Goal: Transaction & Acquisition: Purchase product/service

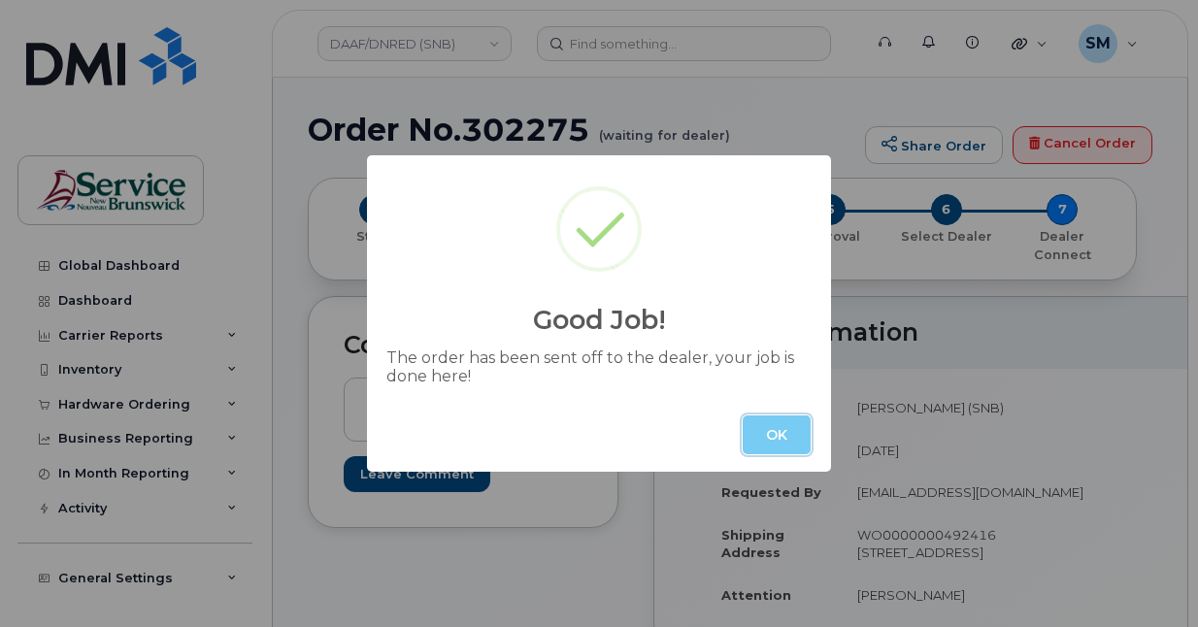
click at [783, 432] on button "OK" at bounding box center [777, 435] width 68 height 39
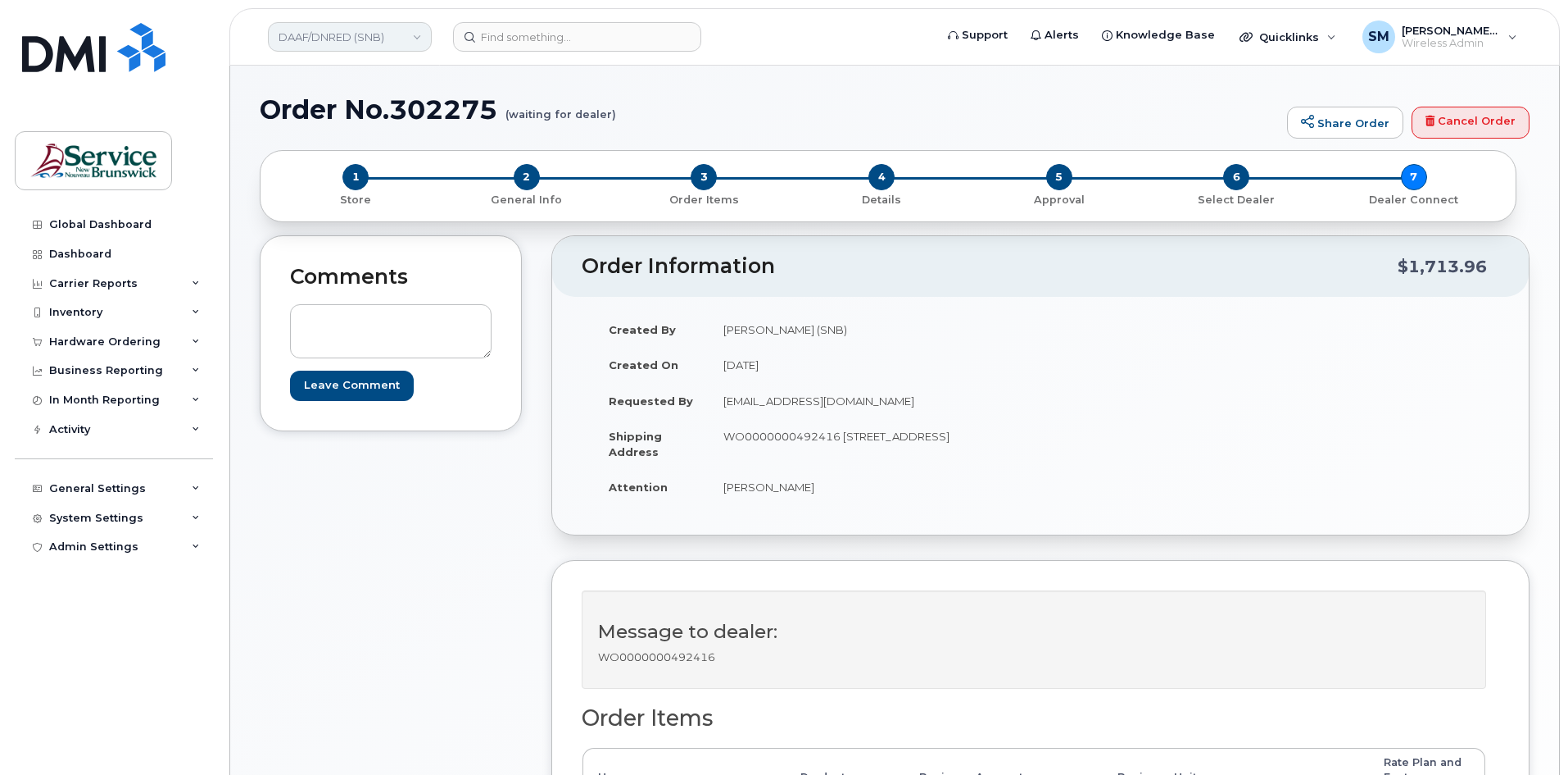
click at [418, 41] on link "DAAF/DNRED (SNB)" at bounding box center [350, 36] width 164 height 30
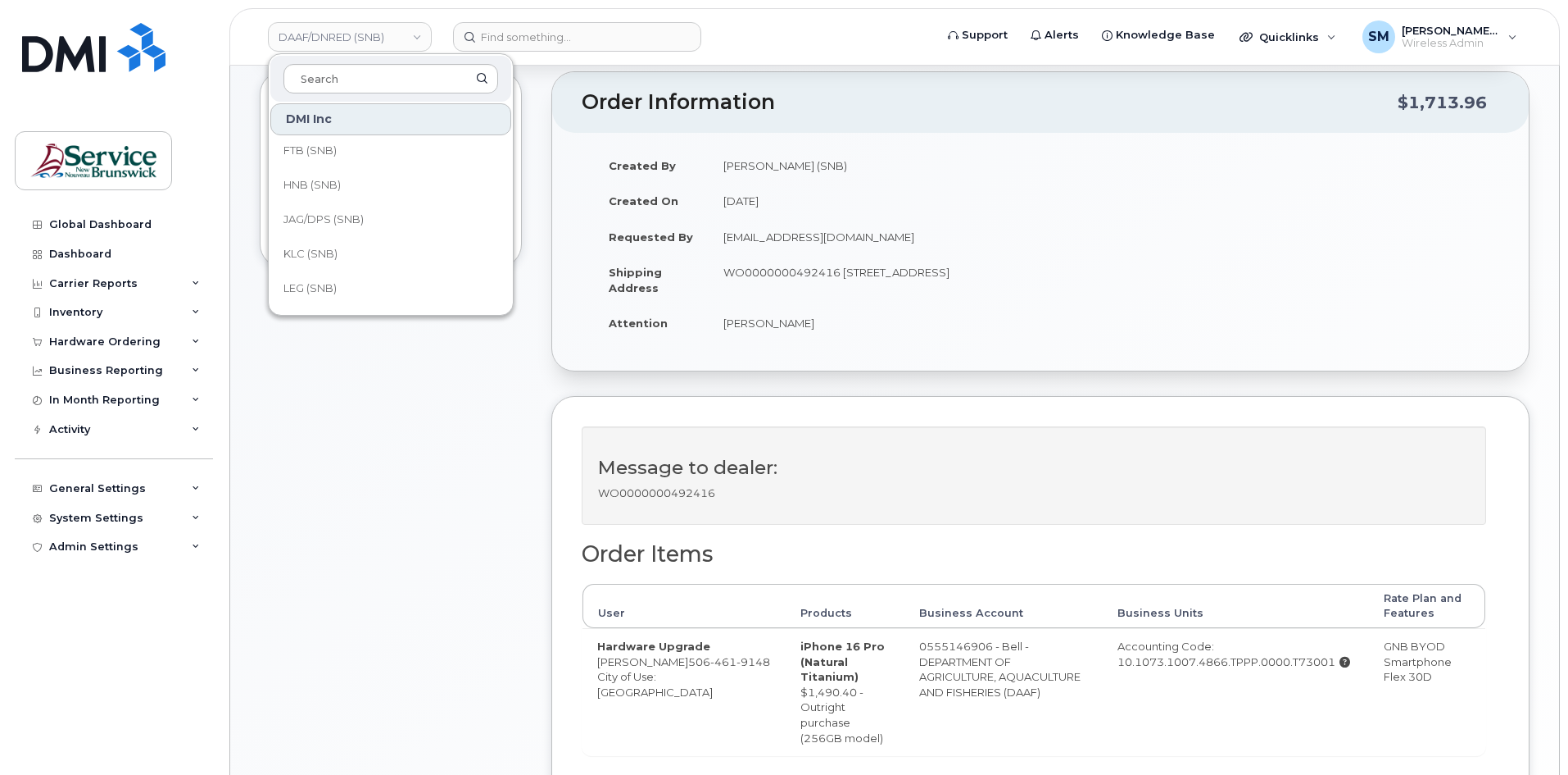
scroll to position [170, 0]
click at [387, 219] on link "JAG/DPS (SNB)" at bounding box center [390, 226] width 241 height 33
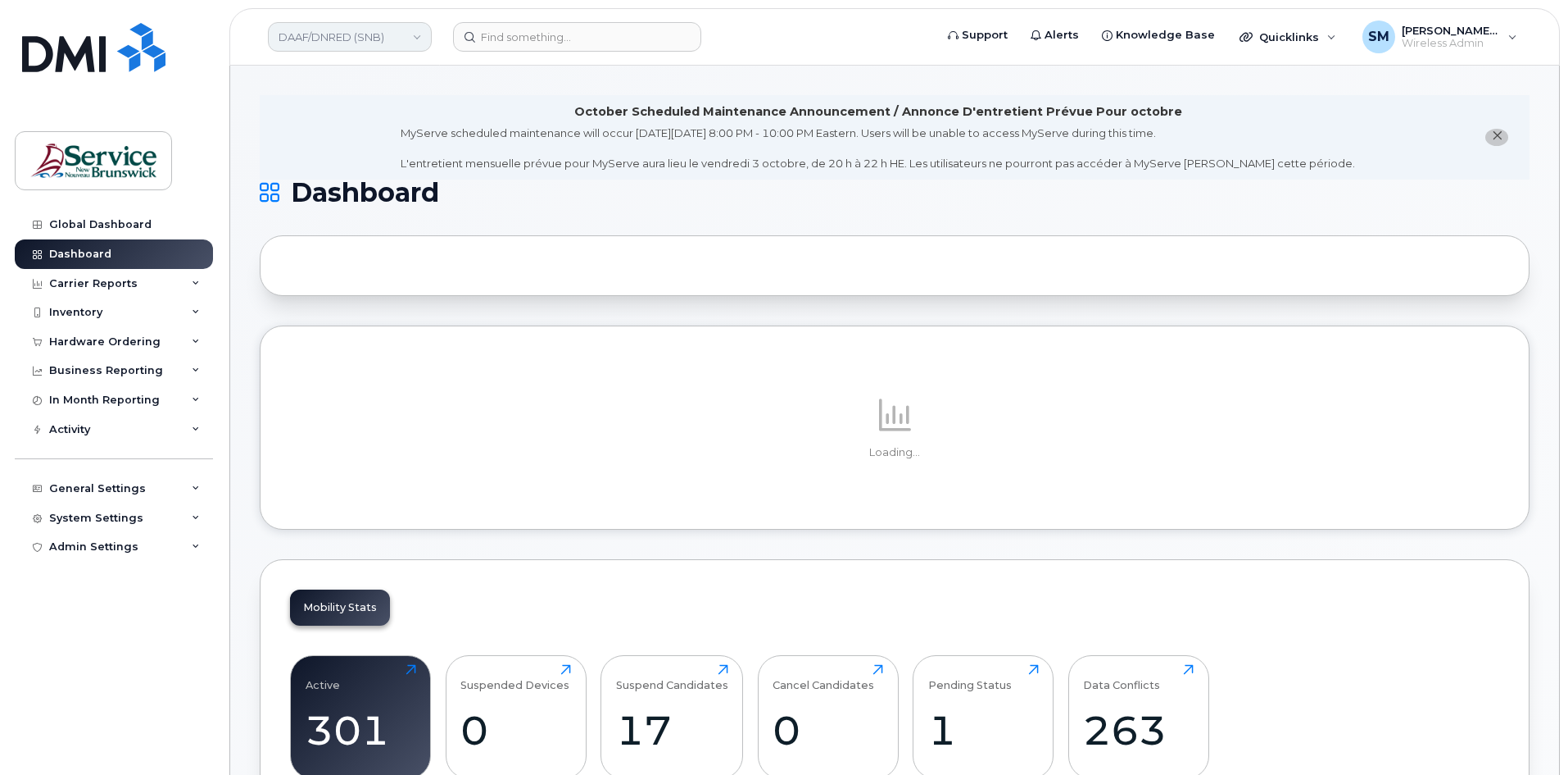
click at [388, 40] on link "DAAF/DNRED (SNB)" at bounding box center [350, 36] width 164 height 30
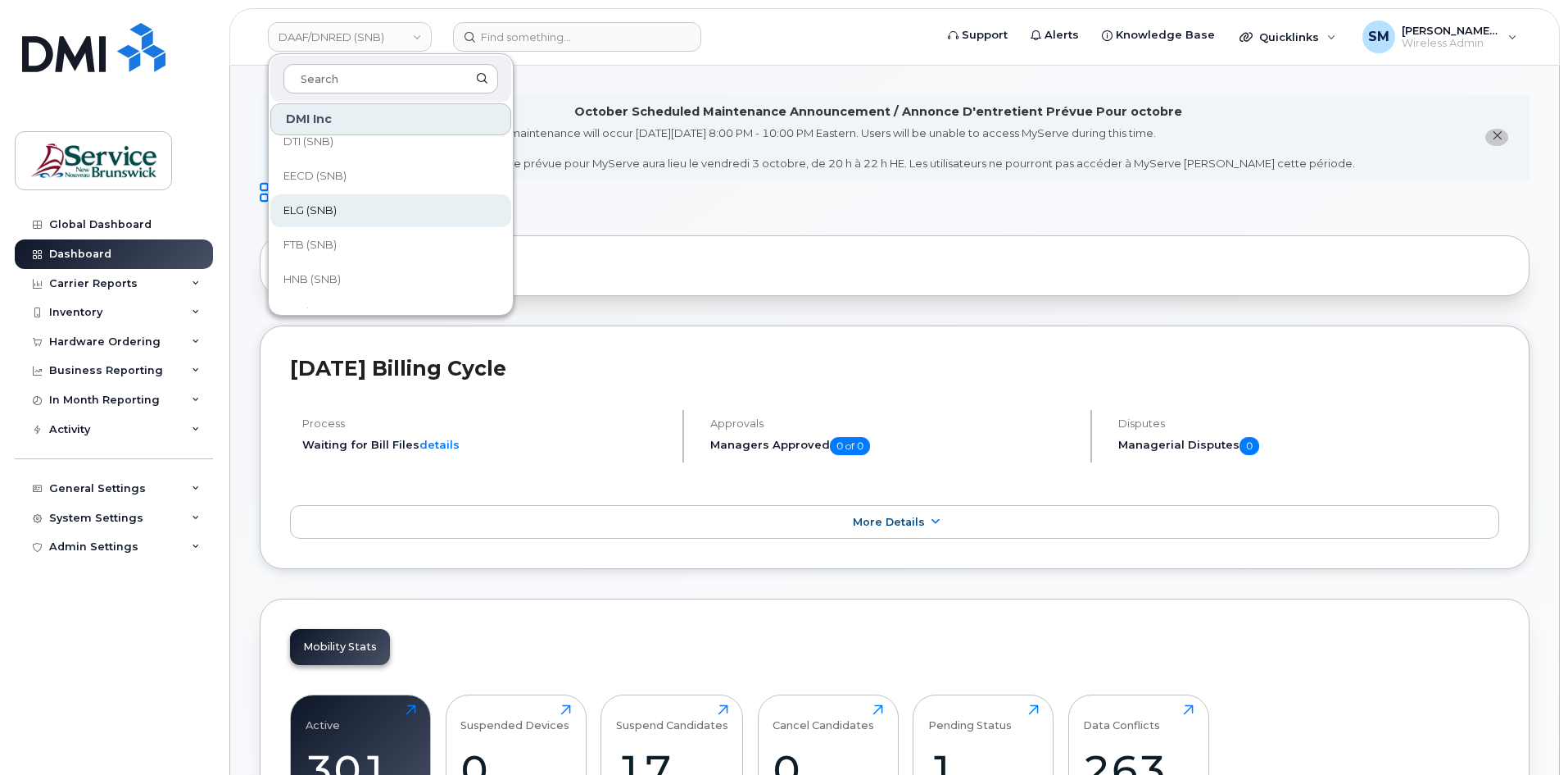
scroll to position [164, 0]
click at [381, 238] on link "JAG/DPS (SNB)" at bounding box center [390, 231] width 241 height 33
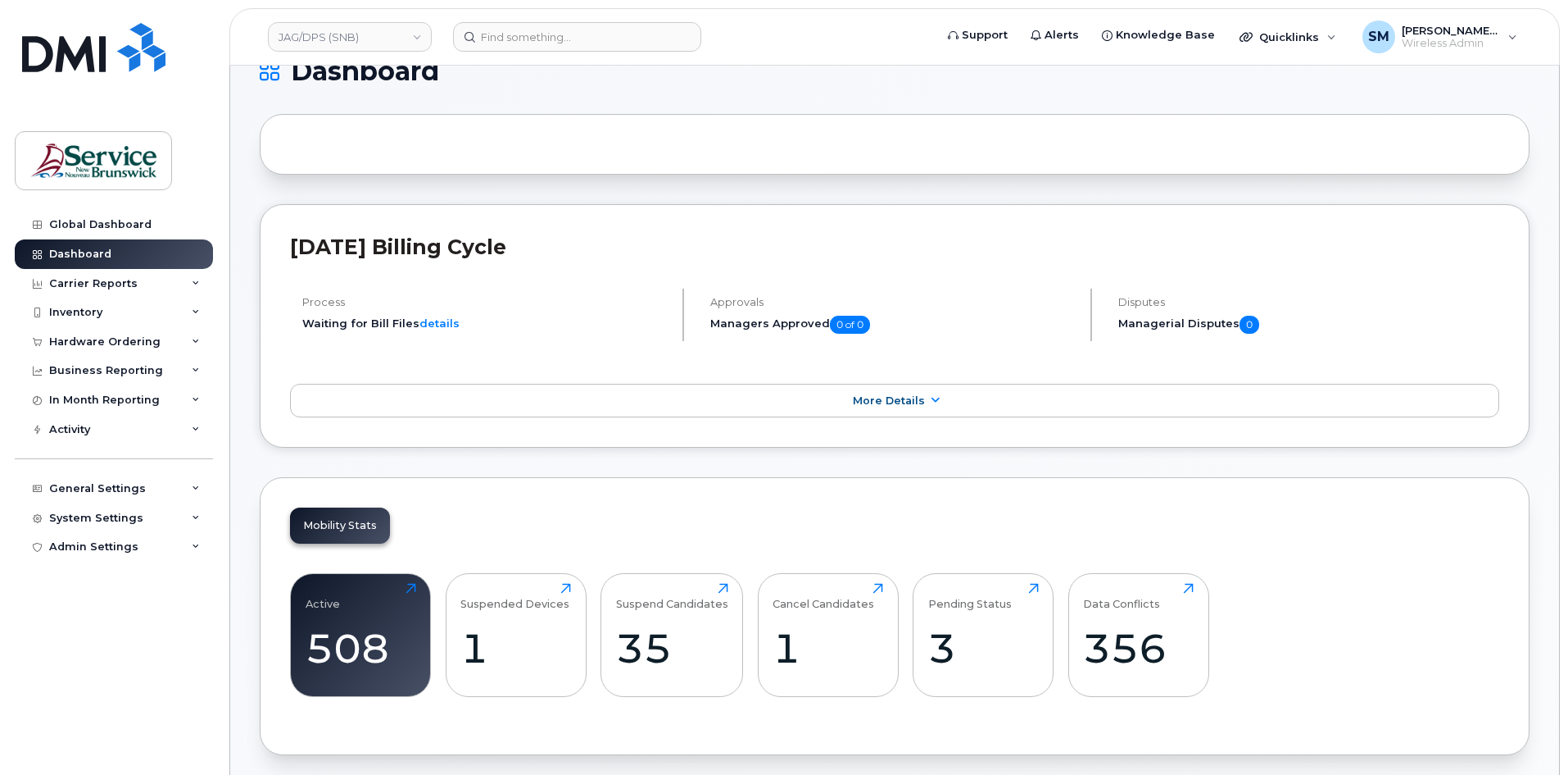
scroll to position [82, 0]
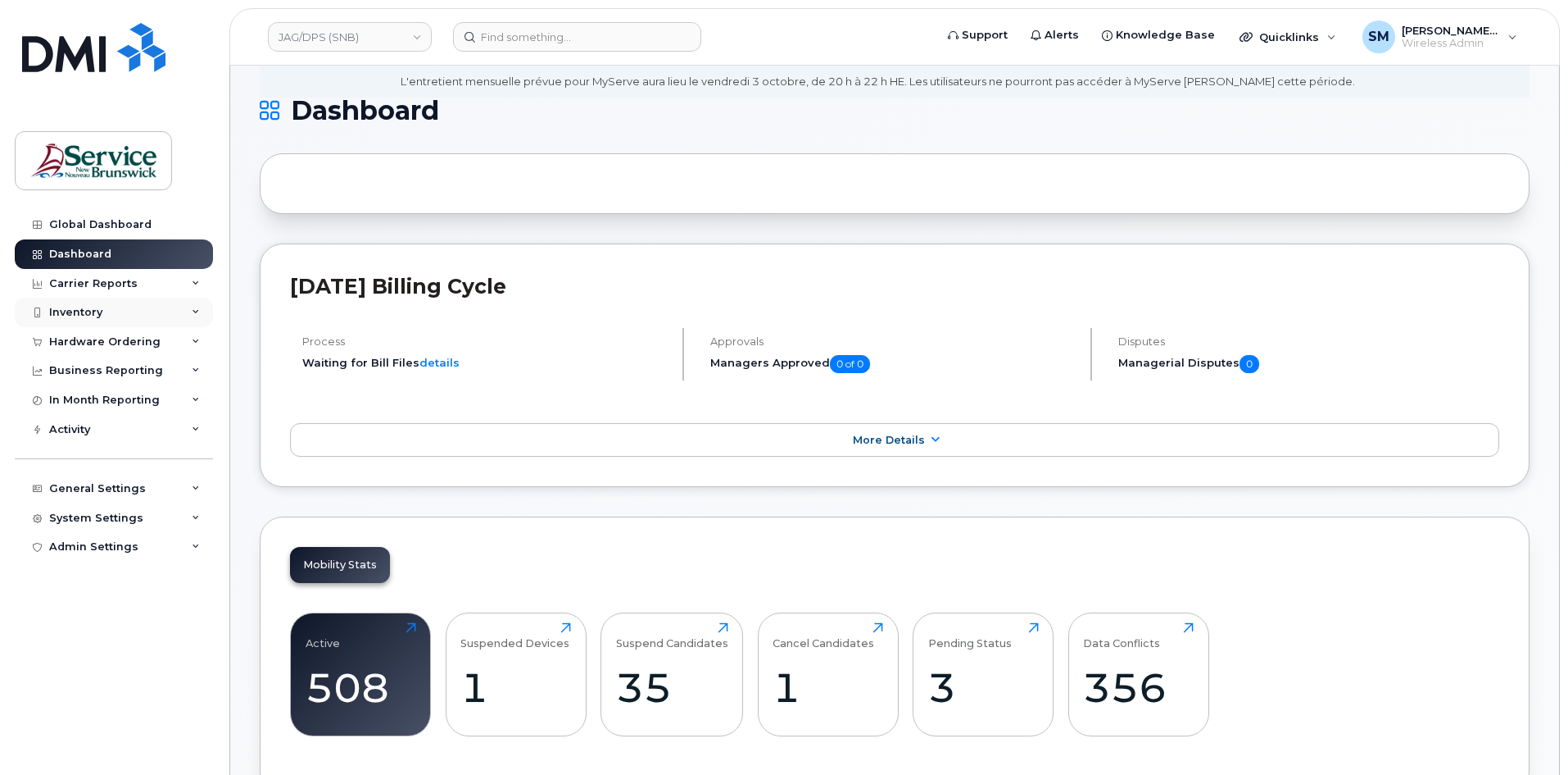
click at [64, 319] on div "Inventory" at bounding box center [113, 312] width 198 height 30
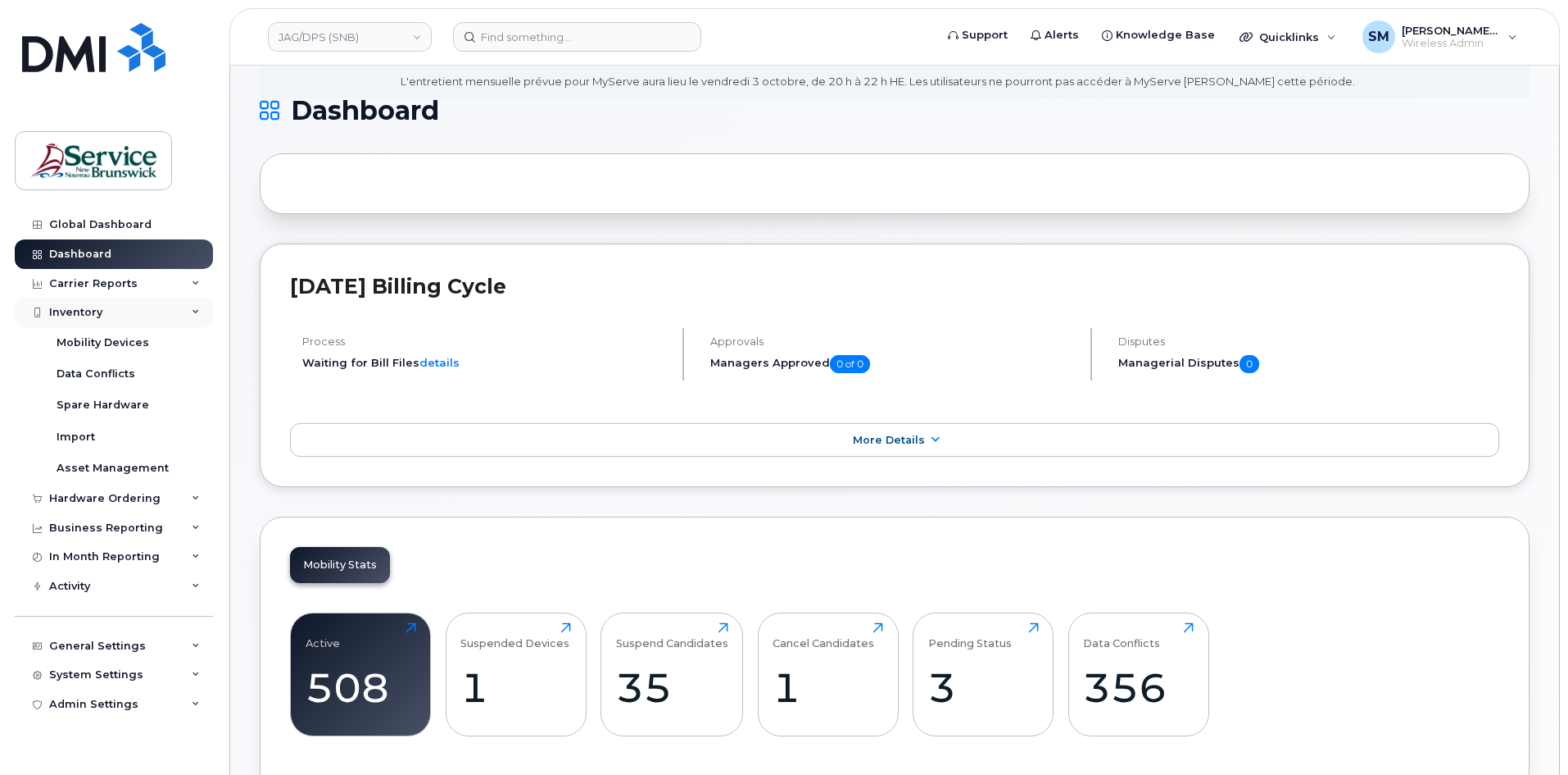
click at [84, 316] on div "Inventory" at bounding box center [75, 312] width 53 height 14
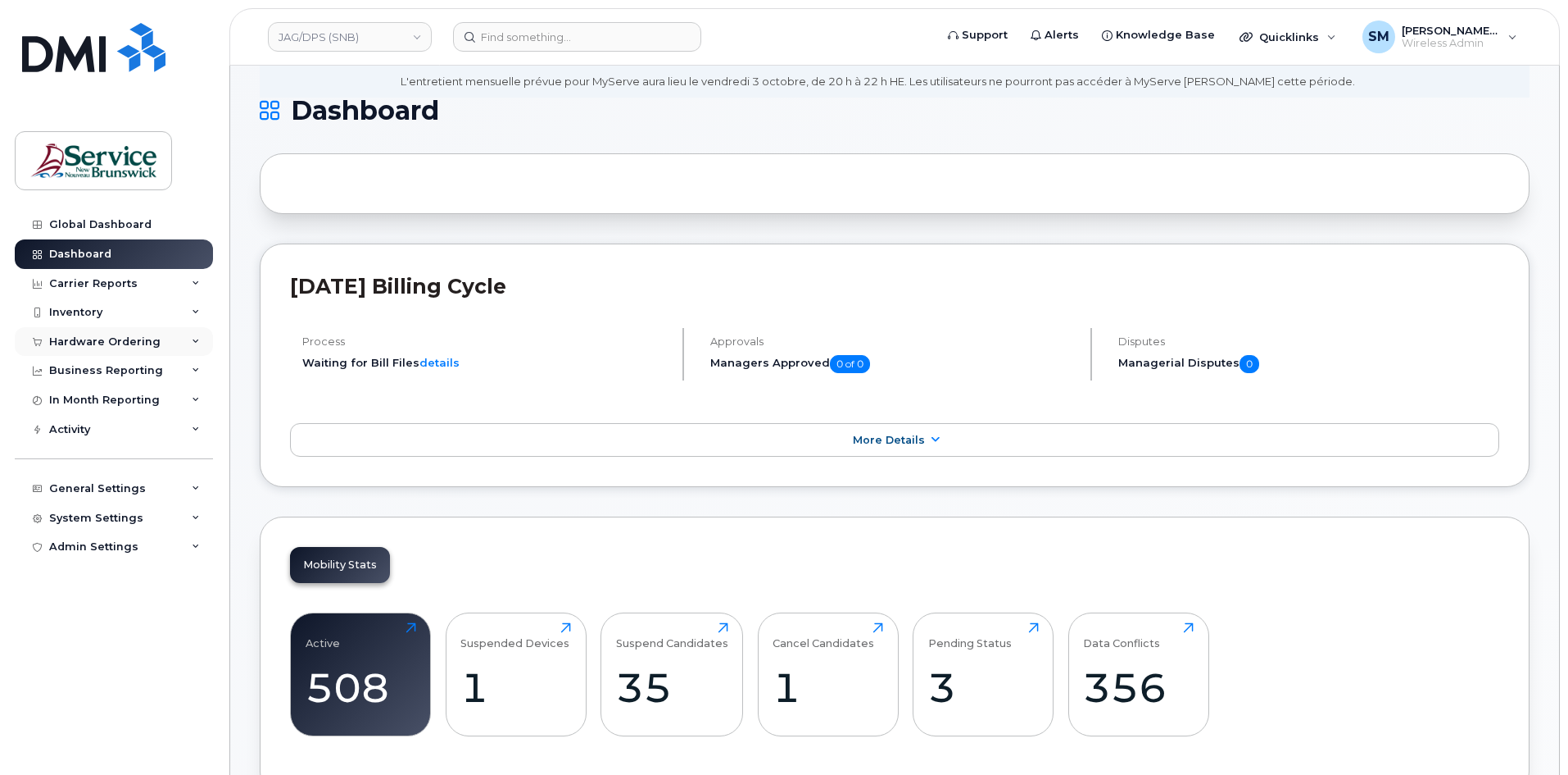
click at [107, 347] on div "Hardware Ordering" at bounding box center [105, 342] width 111 height 14
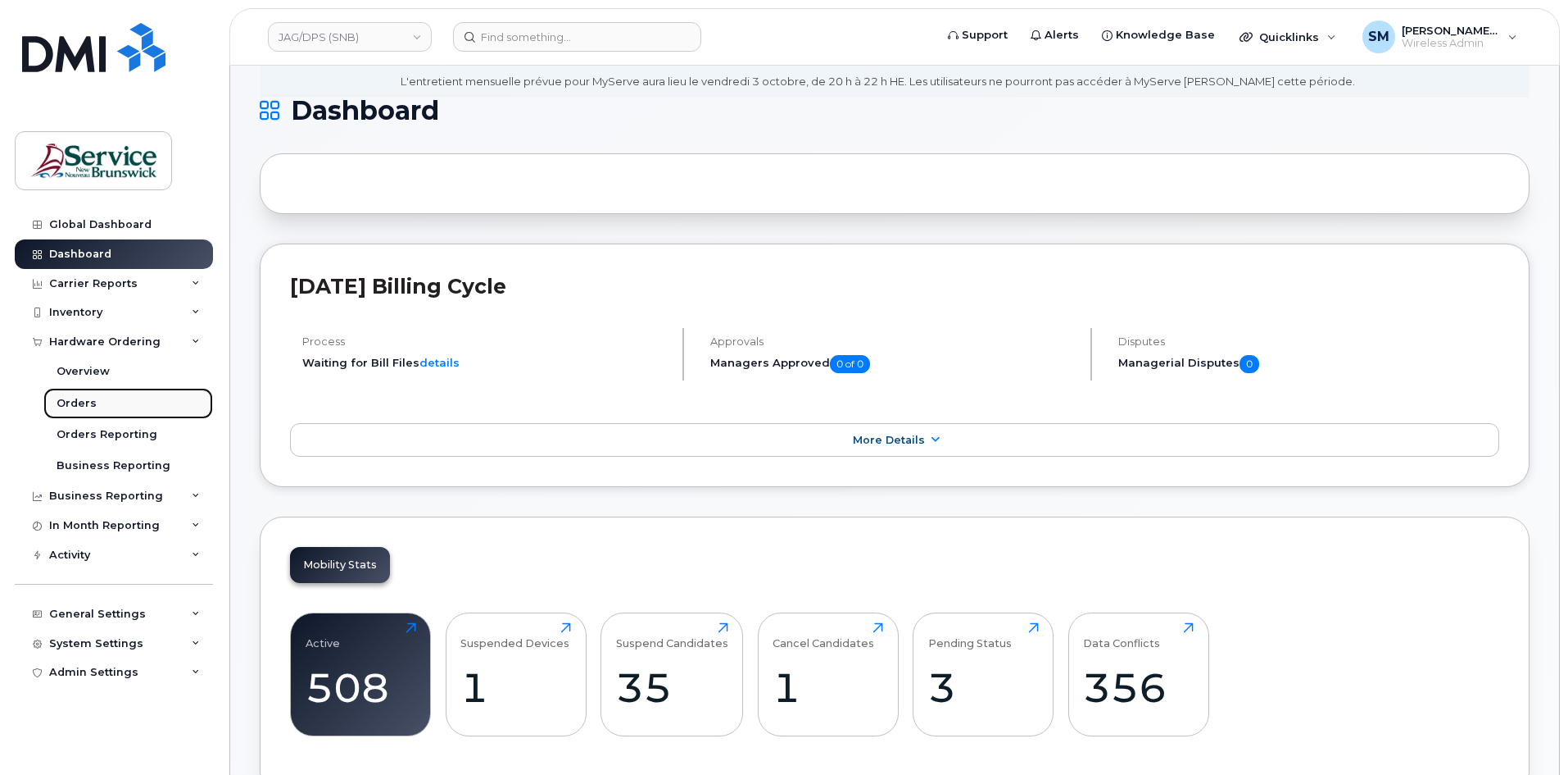
click at [90, 402] on div "Orders" at bounding box center [77, 403] width 41 height 14
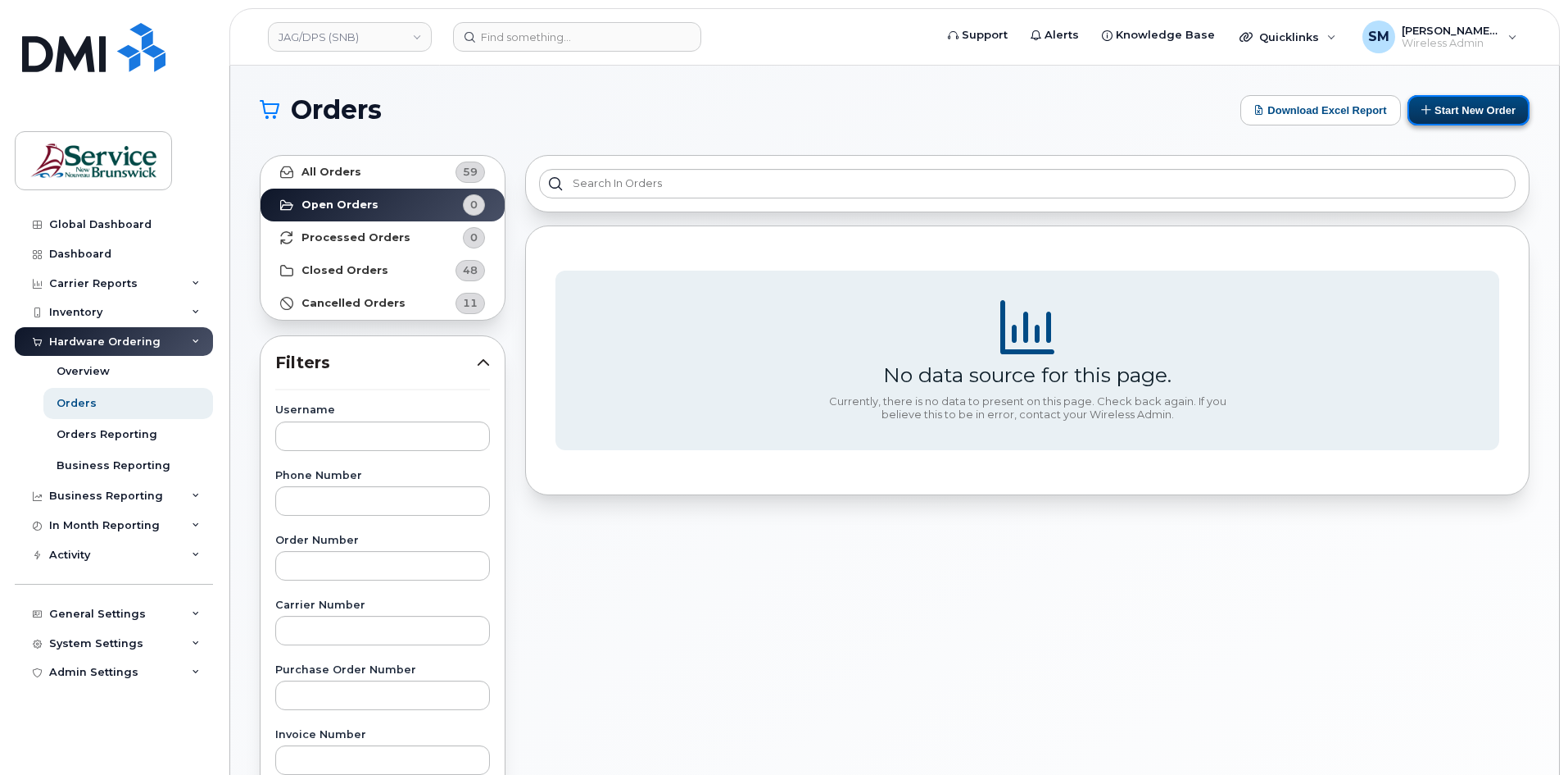
click at [1425, 107] on icon at bounding box center [1427, 109] width 11 height 11
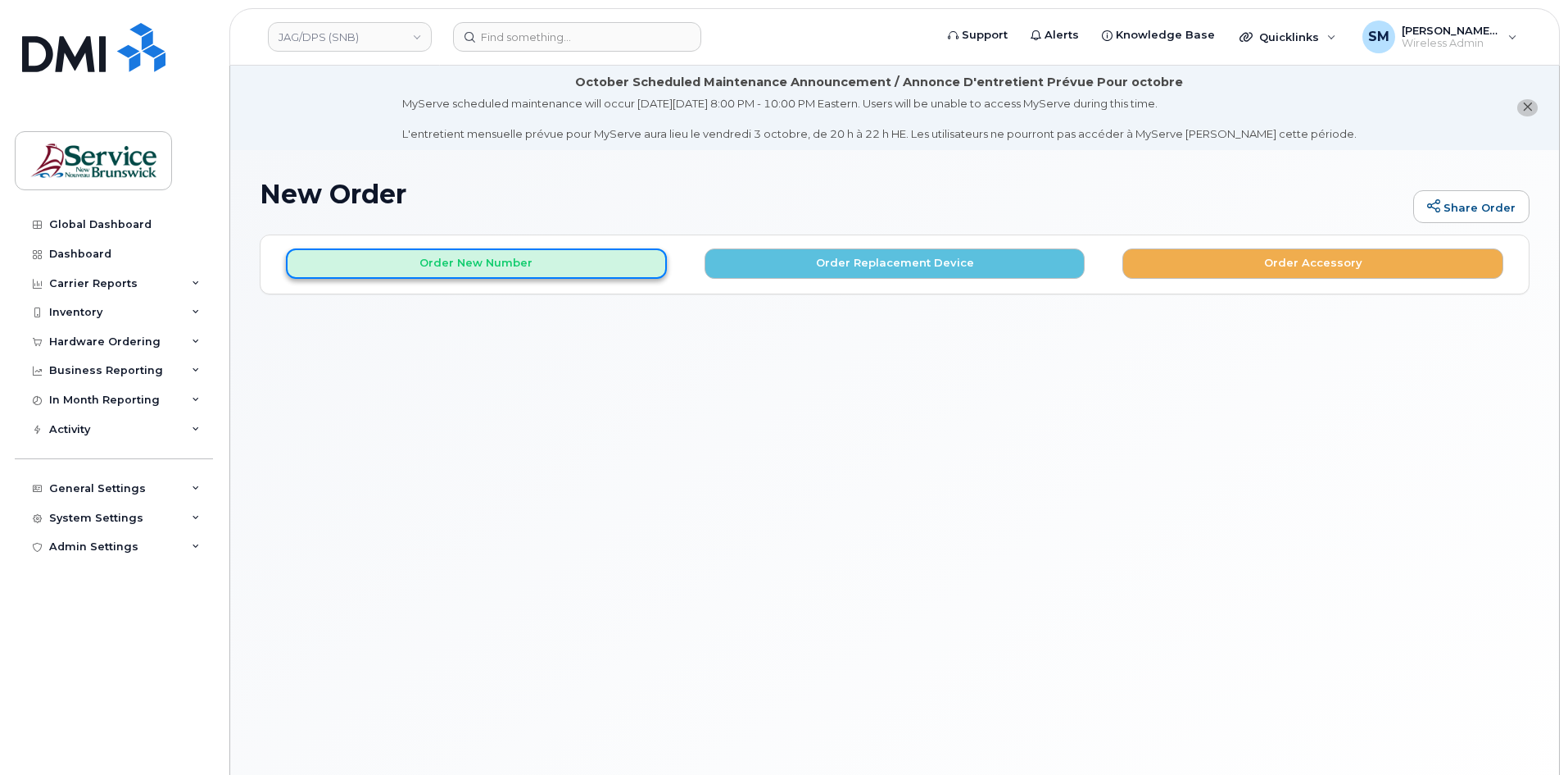
click at [603, 268] on button "Order New Number" at bounding box center [476, 263] width 381 height 30
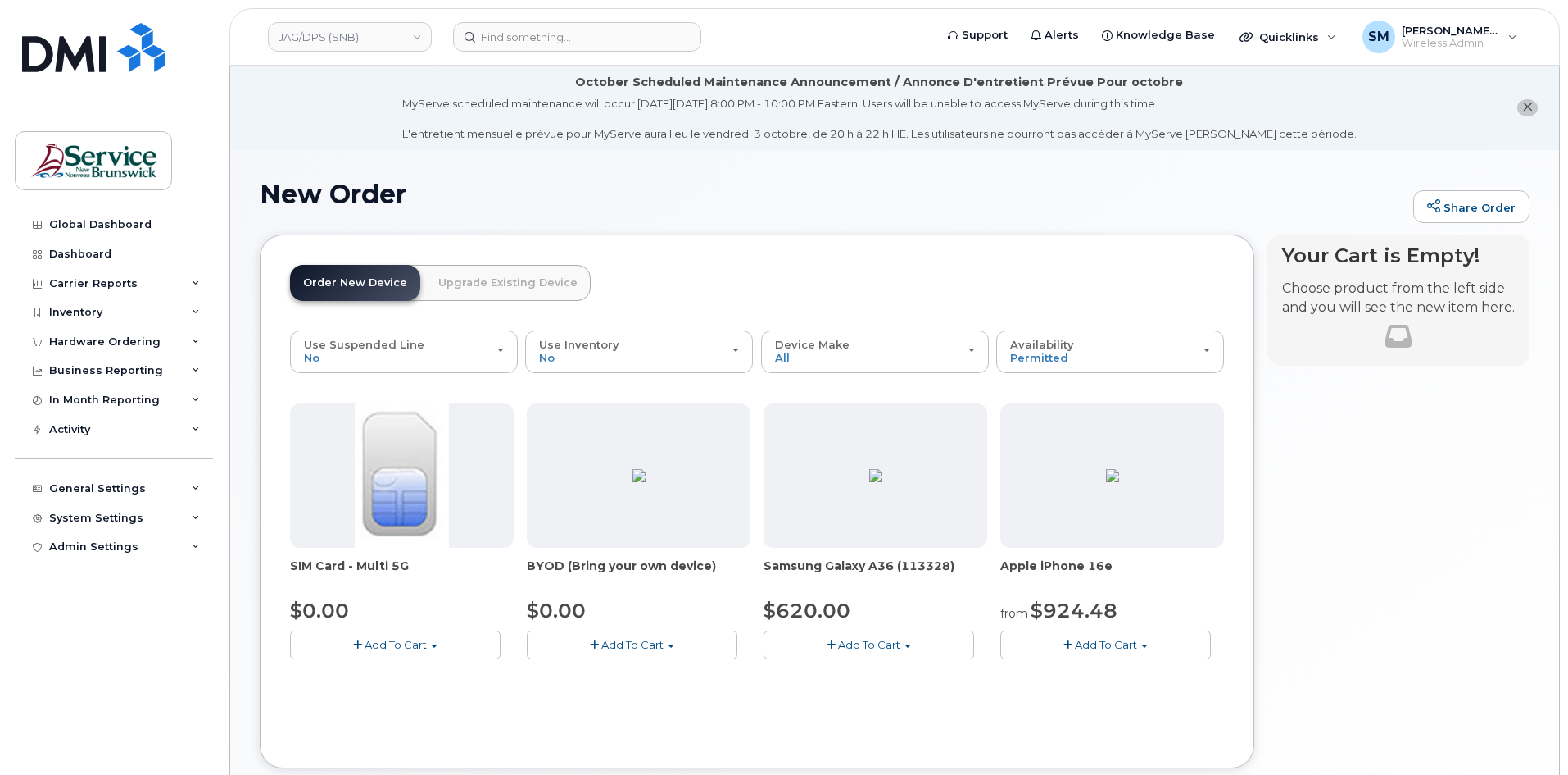
click at [1057, 649] on button "Add To Cart" at bounding box center [1106, 645] width 211 height 29
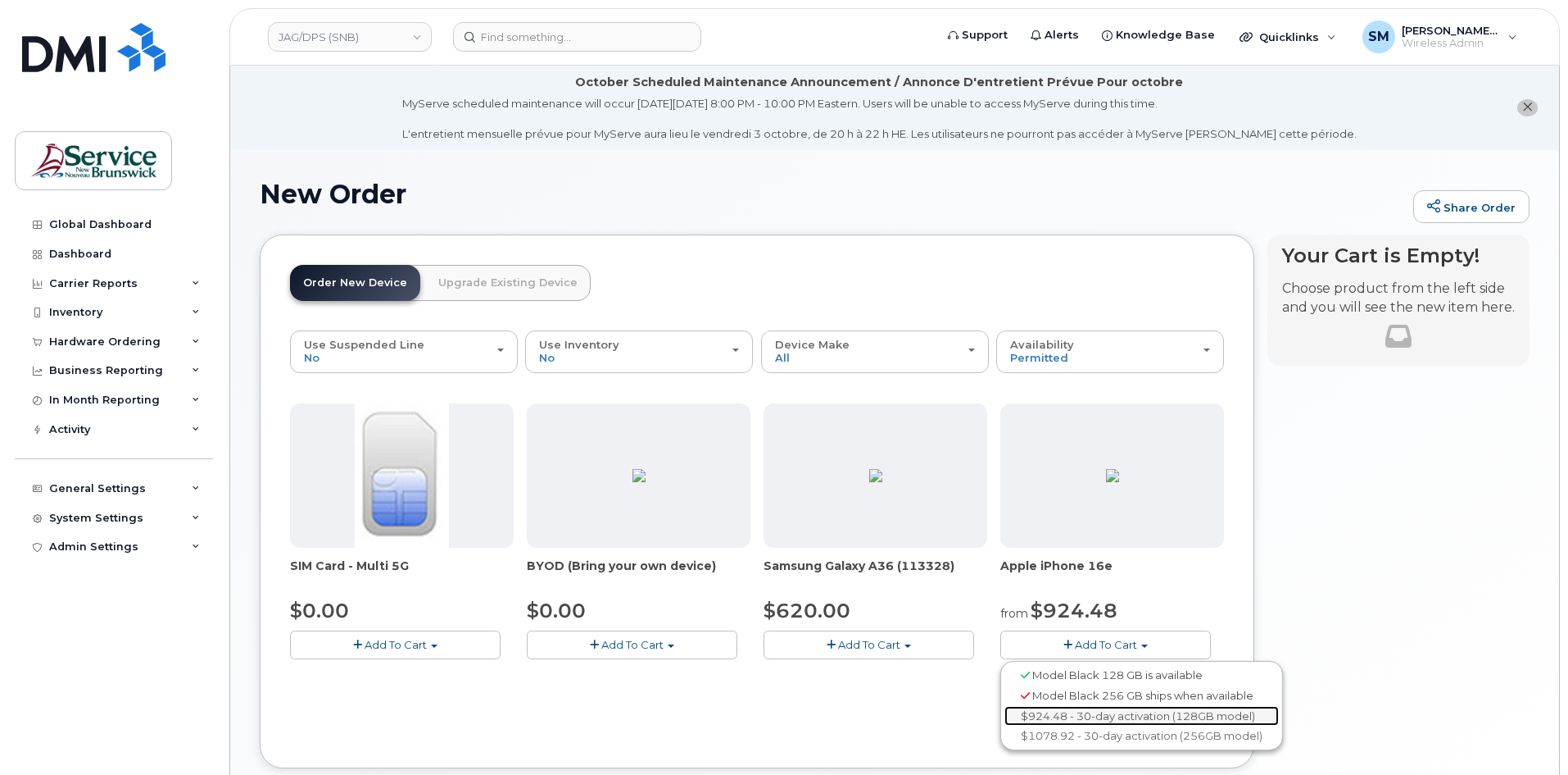
click at [1089, 718] on link "$924.48 - 30-day activation (128GB model)" at bounding box center [1141, 716] width 274 height 20
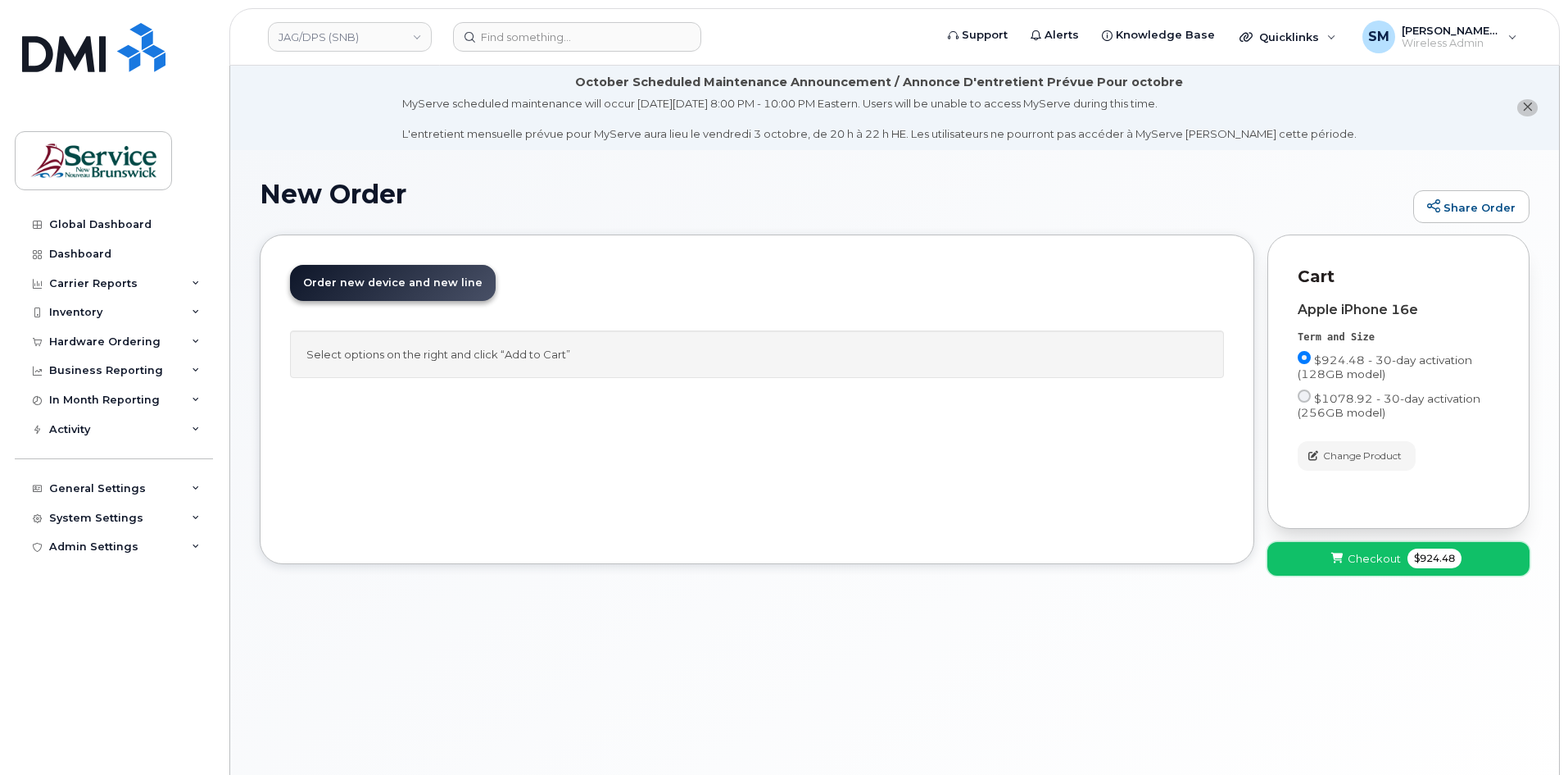
click at [1362, 568] on button "Checkout $924.48" at bounding box center [1398, 559] width 262 height 34
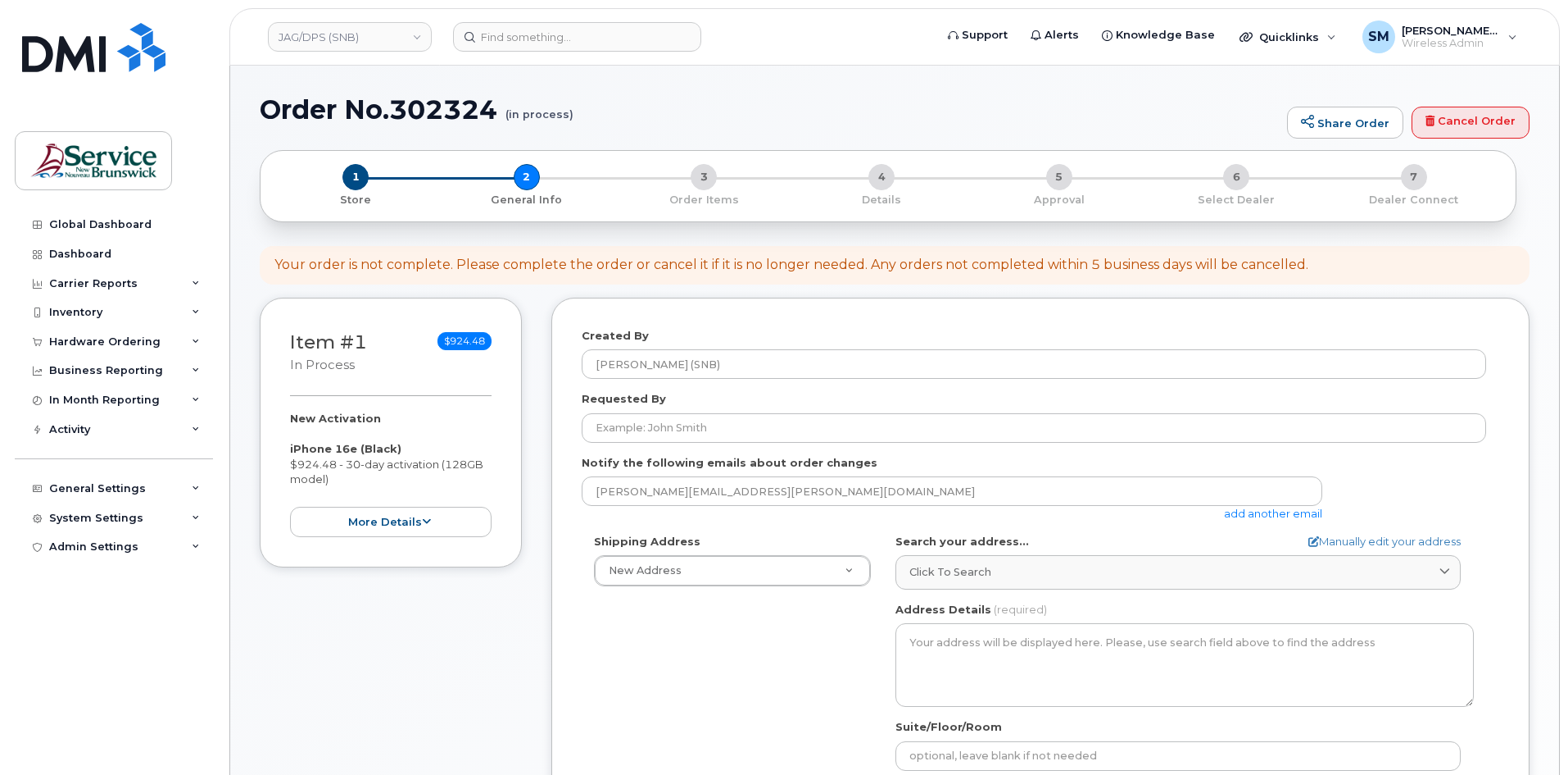
select select
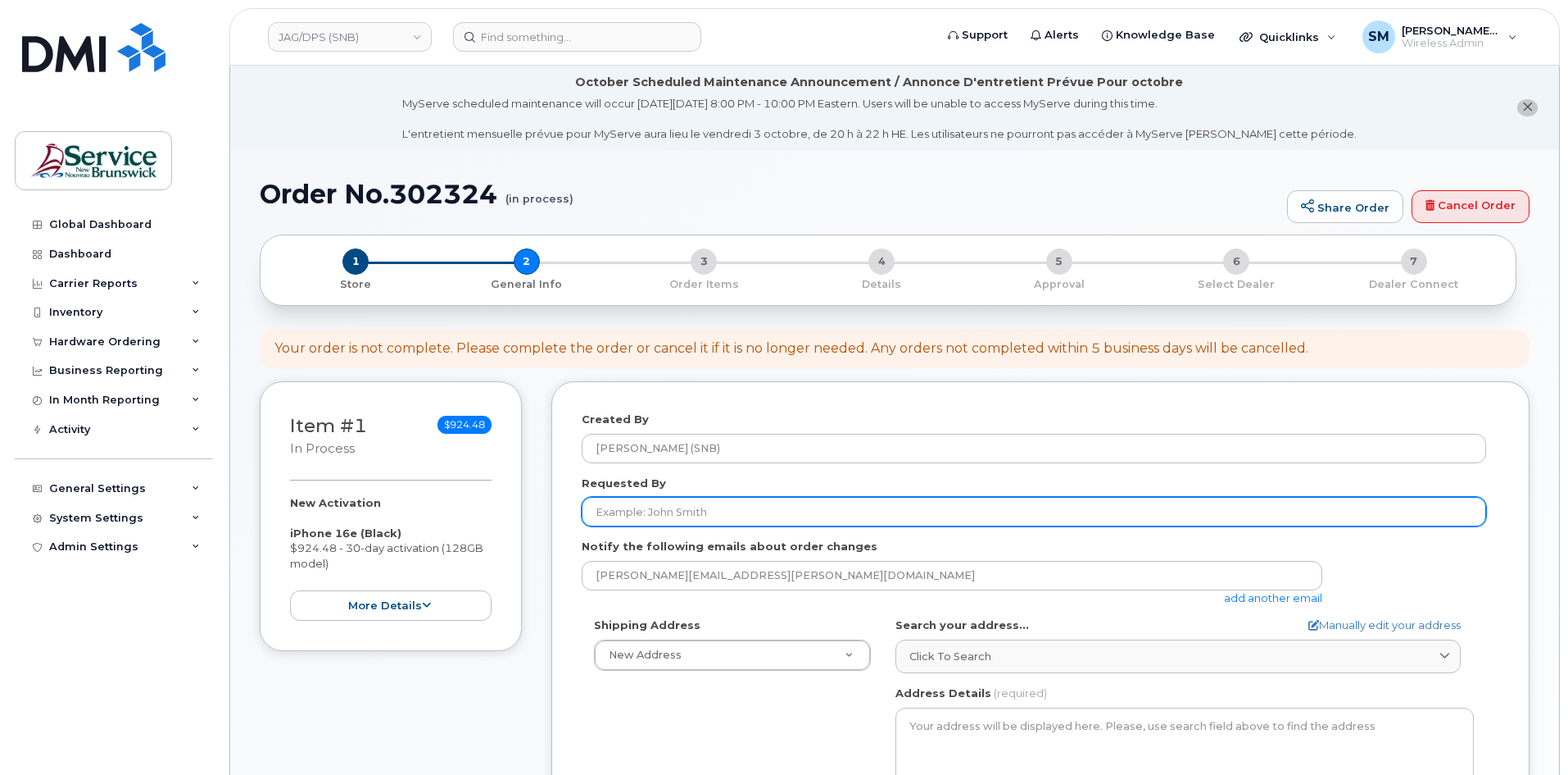
click at [633, 513] on input "Requested By" at bounding box center [1034, 511] width 905 height 30
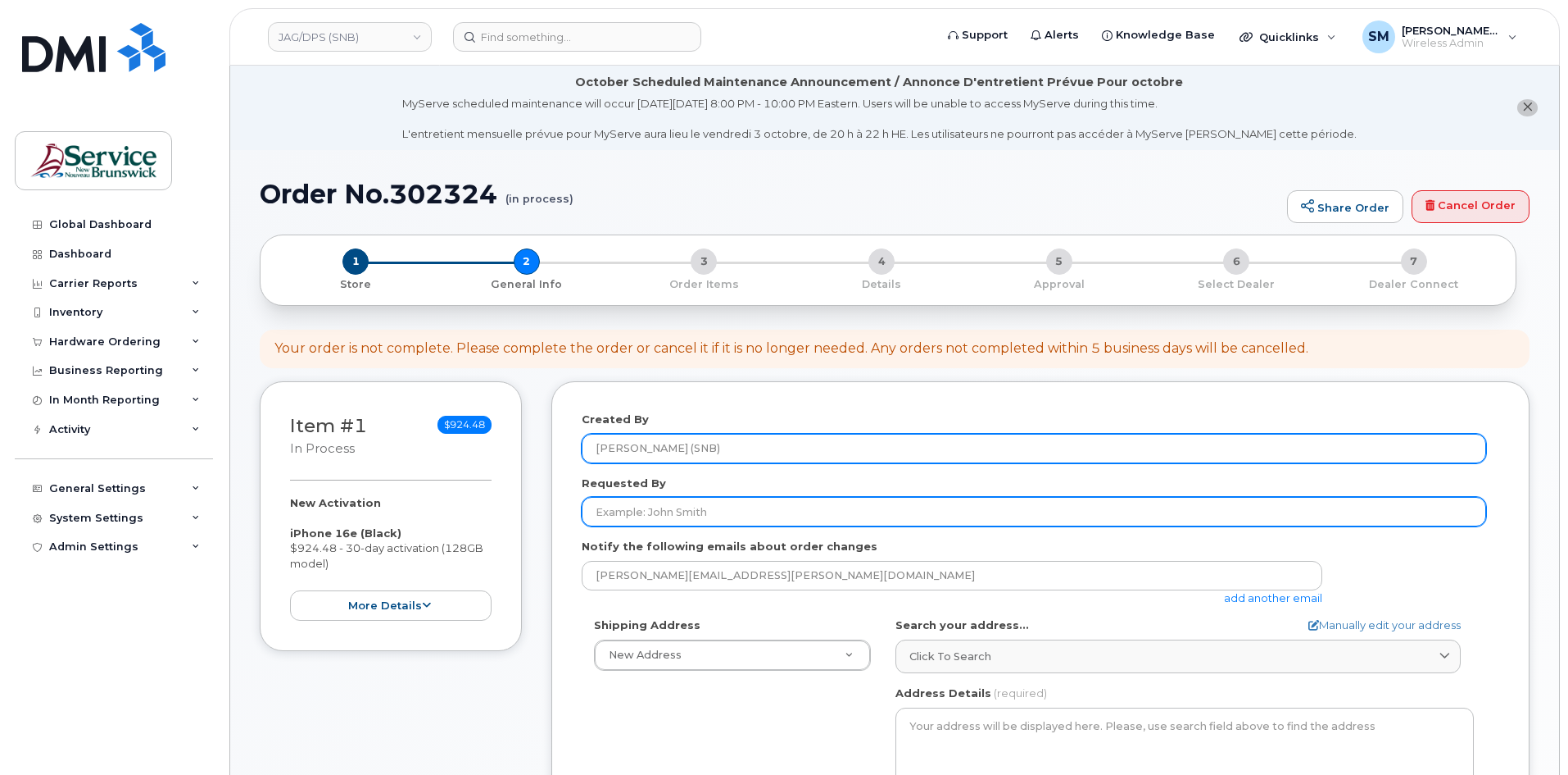
paste input "[PERSON_NAME][EMAIL_ADDRESS][PERSON_NAME][DOMAIN_NAME]"
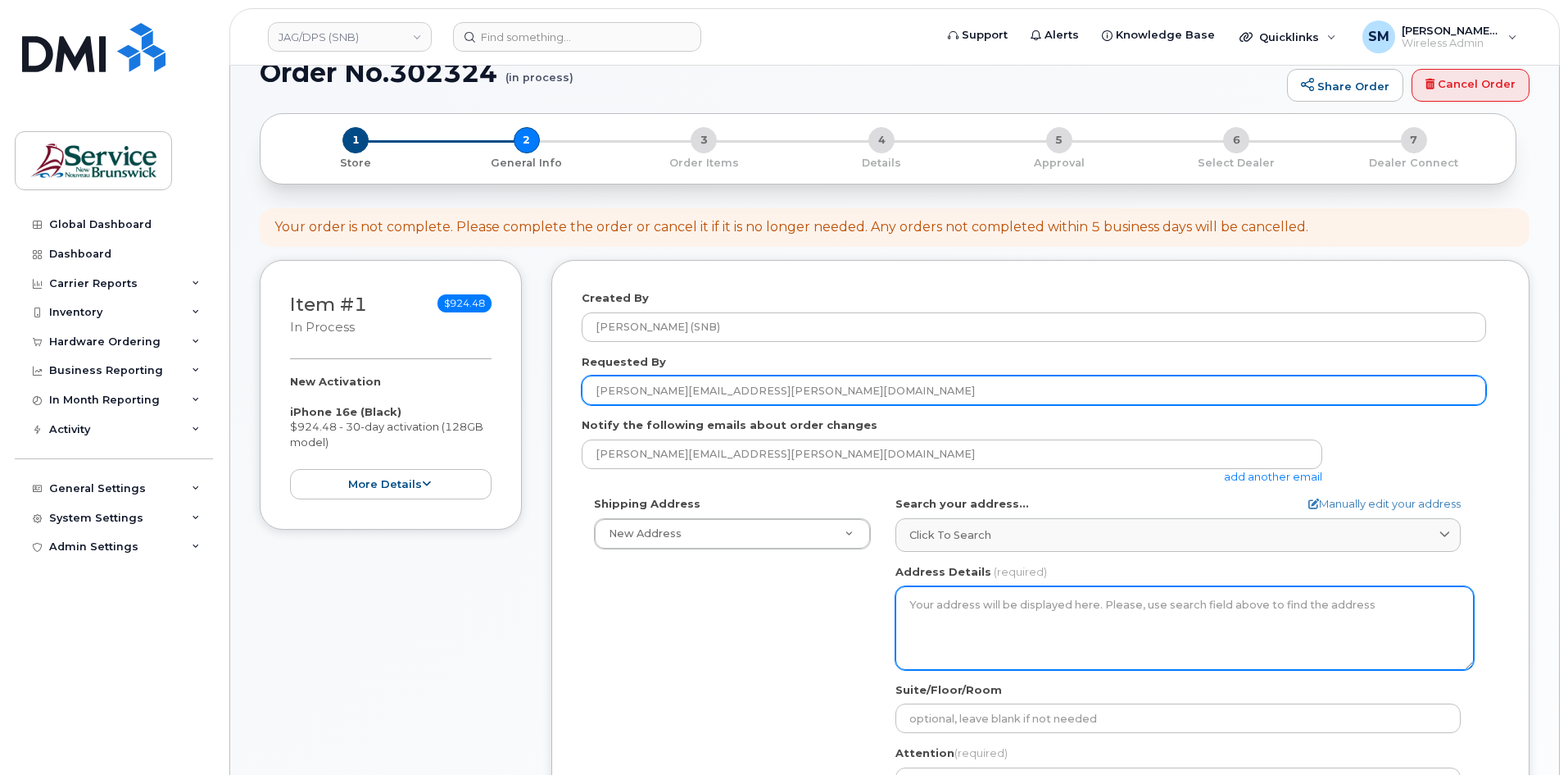
scroll to position [246, 0]
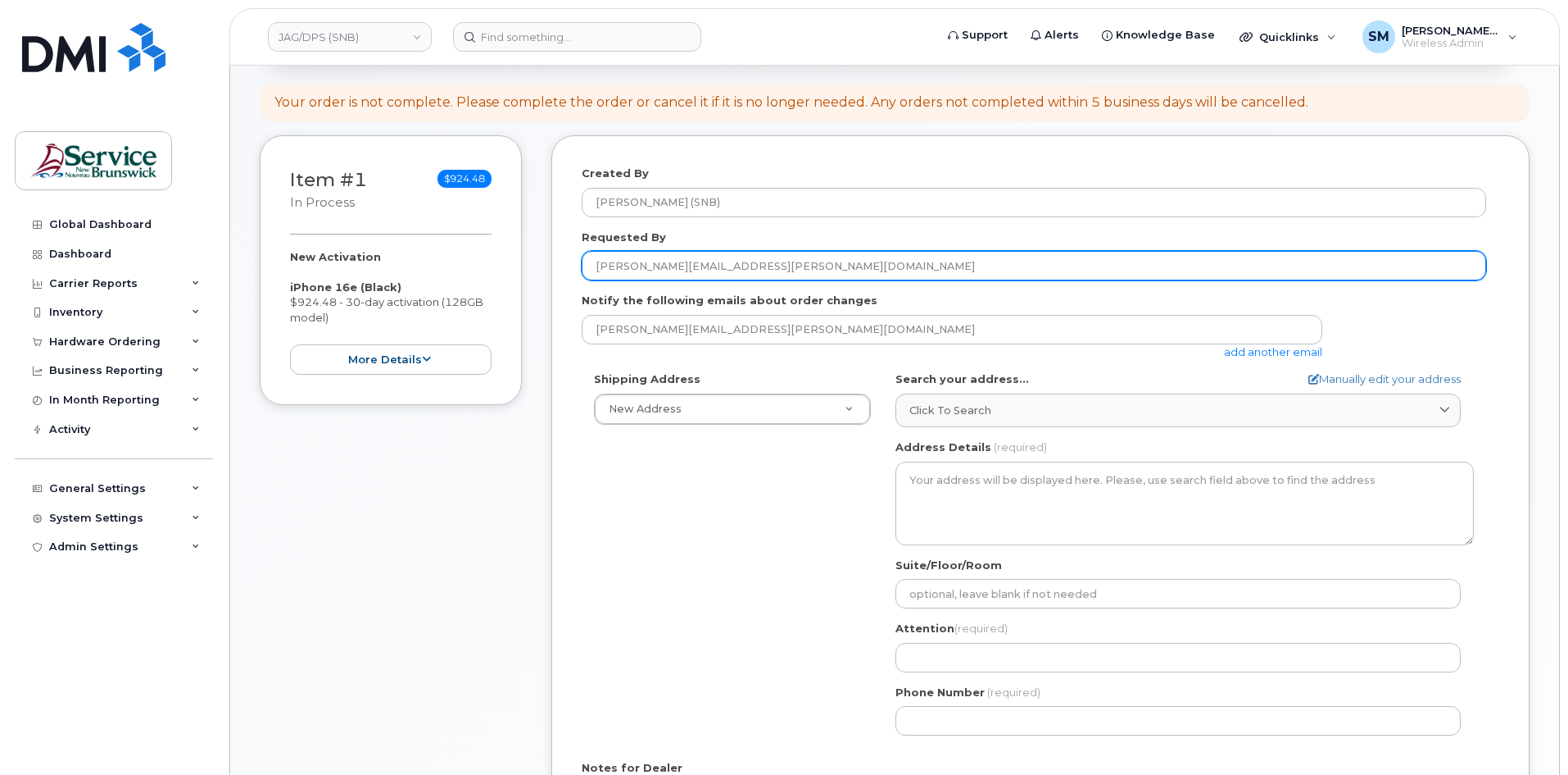
type input "[PERSON_NAME][EMAIL_ADDRESS][PERSON_NAME][DOMAIN_NAME]"
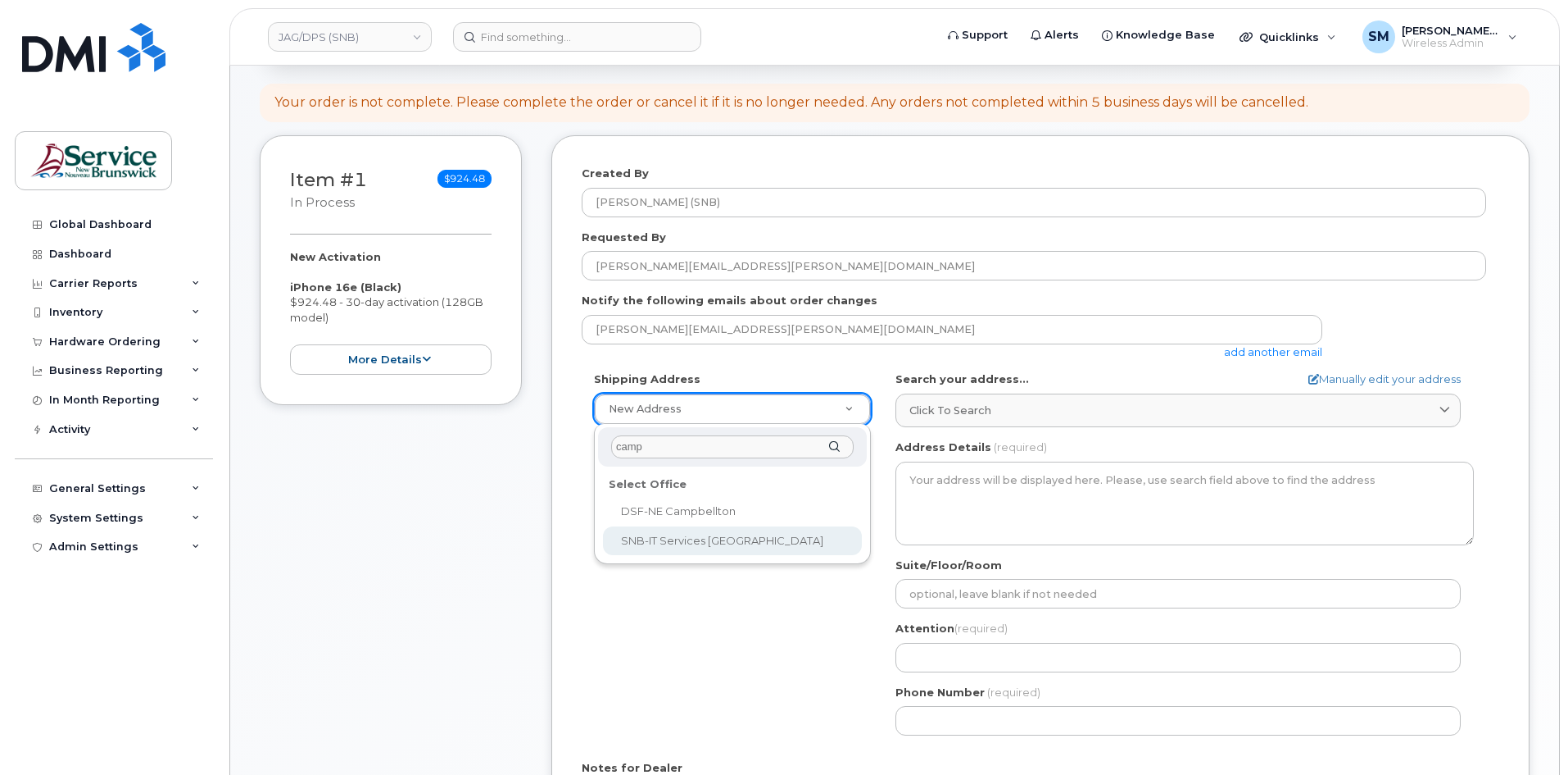
type input "camp"
select select
type textarea "189 Lily Lake Rd Campbellton New Brunswick E3N 3K2"
type input "Bruno Essiembre/Maxime Savoie/Troy Thibault"
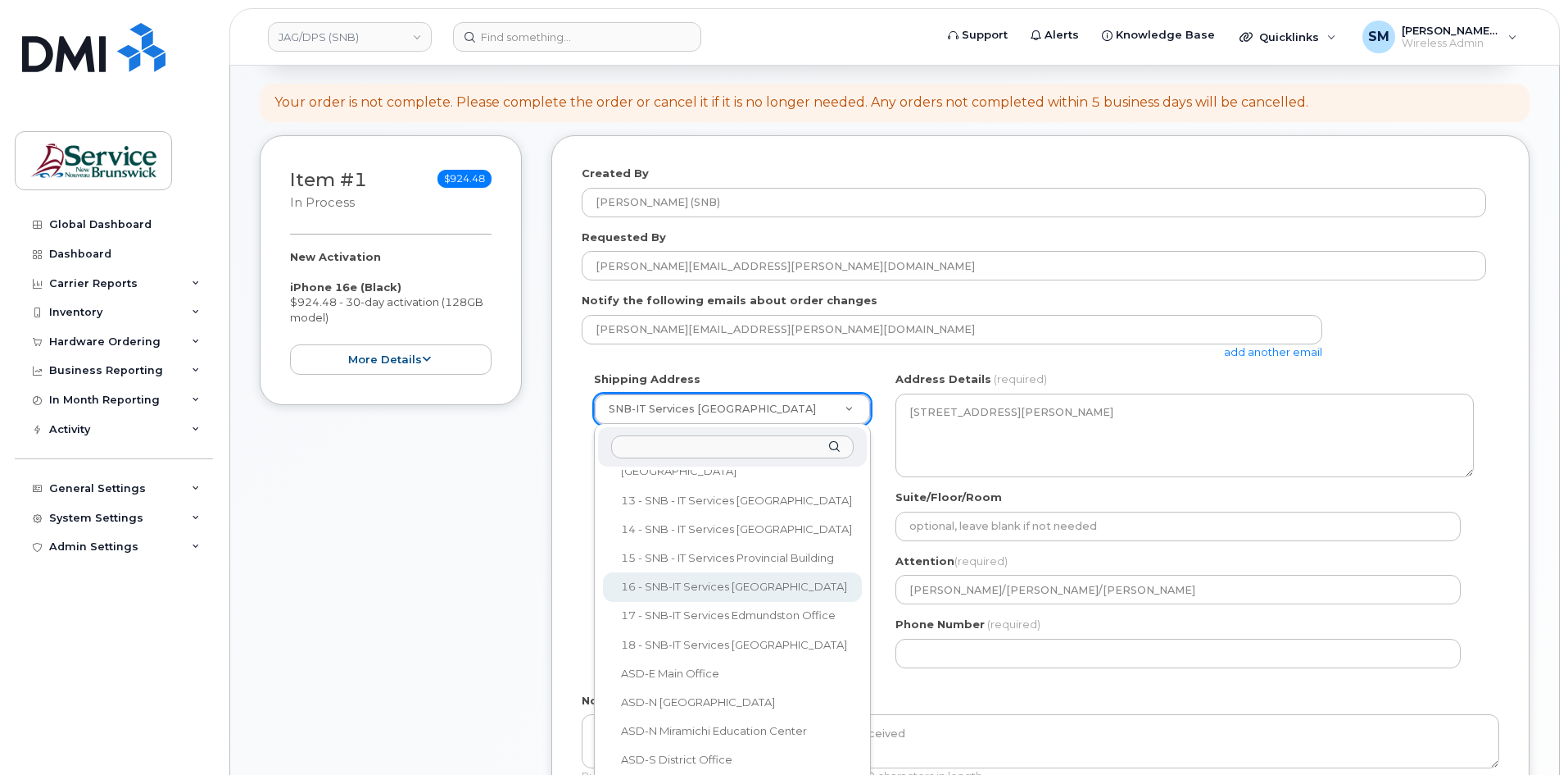
scroll to position [409, 0]
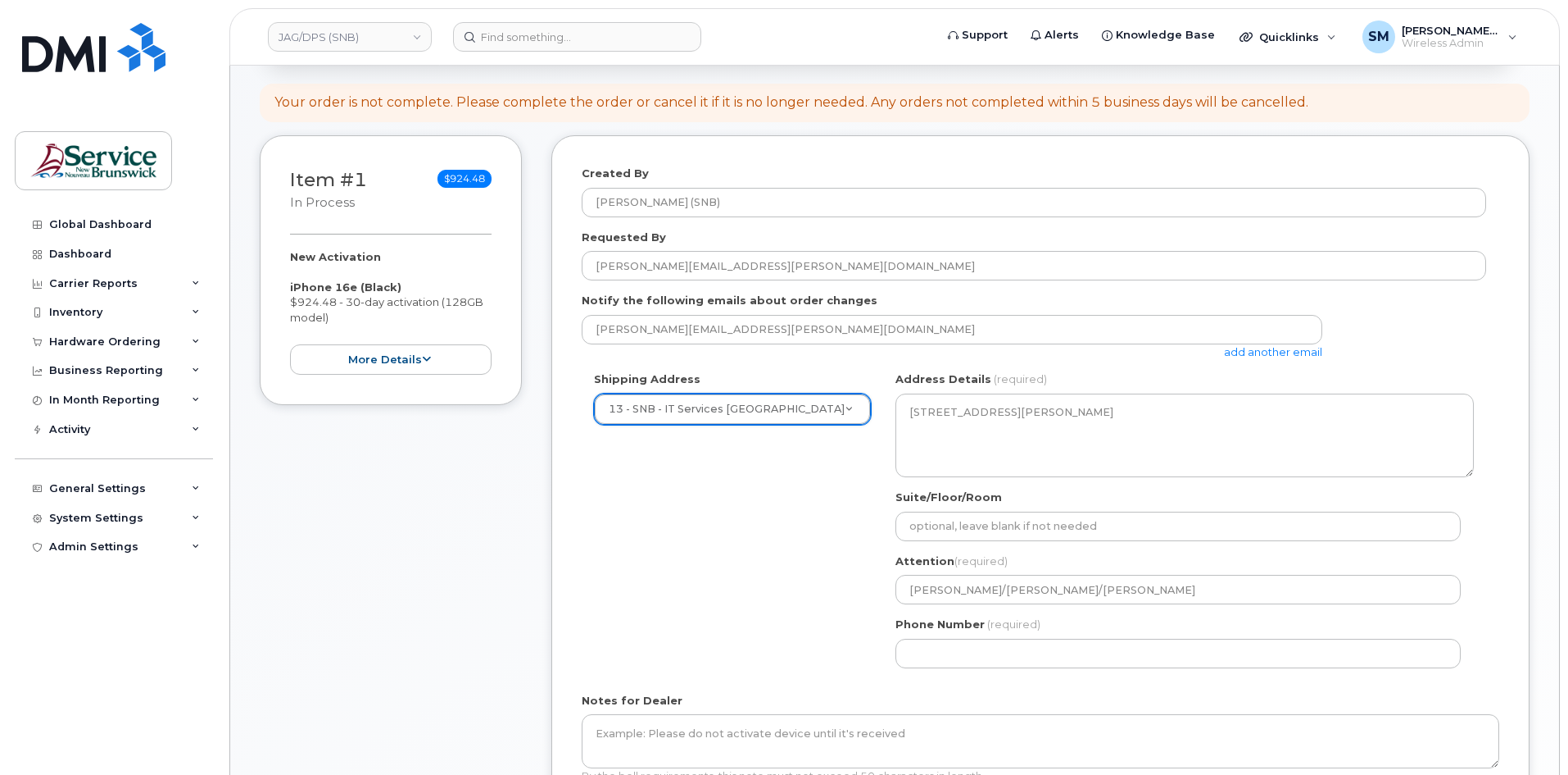
select select
type textarea "400 Rue des Hospitalières Tracadie-Sheila New Brunswick E1X 1G5"
type input "Rene Robichaud"
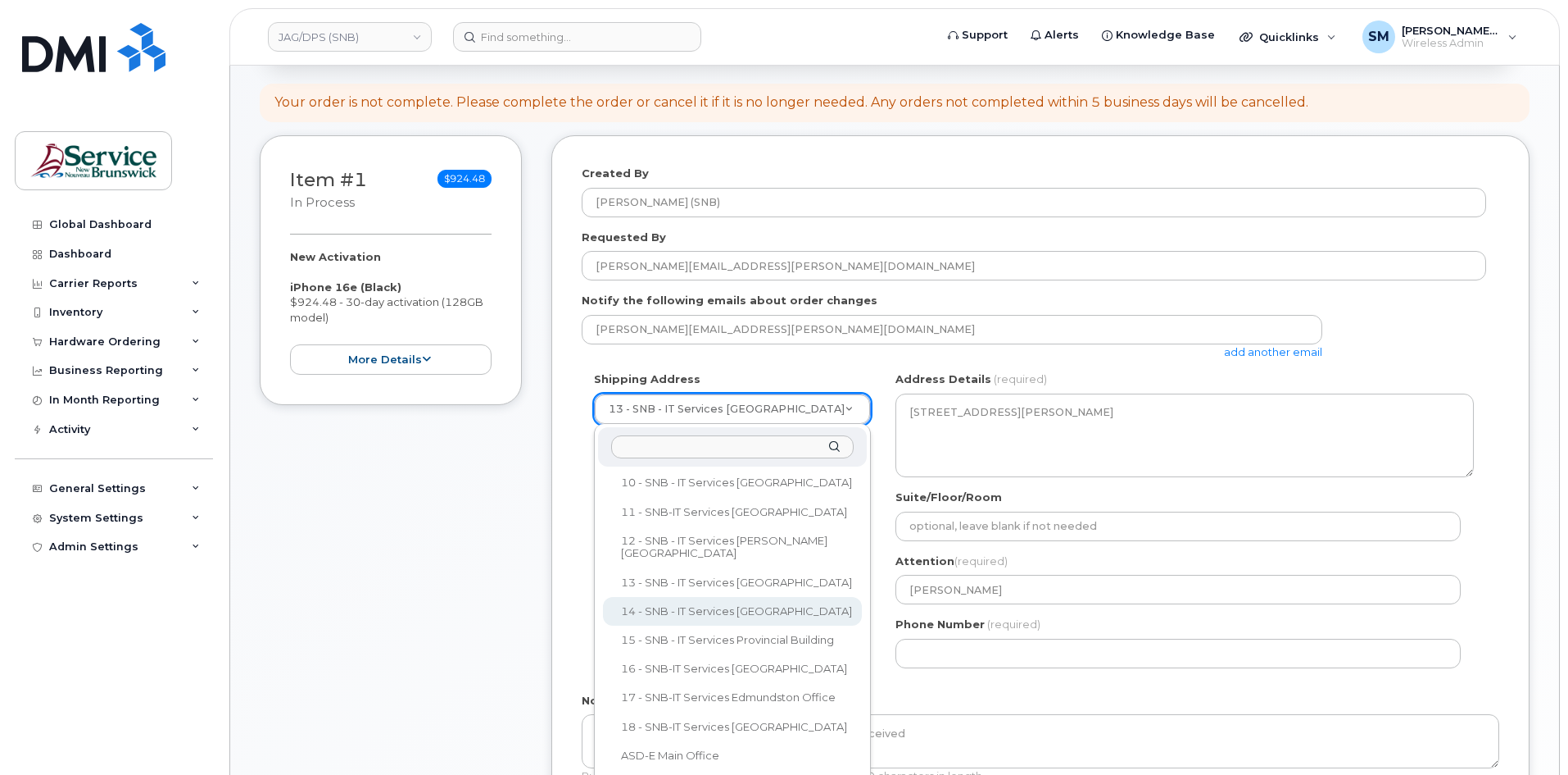
select select
type textarea "157 Water St, Unit 8 Campbellton New Brunswick E3N 3L4"
type input "[PERSON_NAME]"
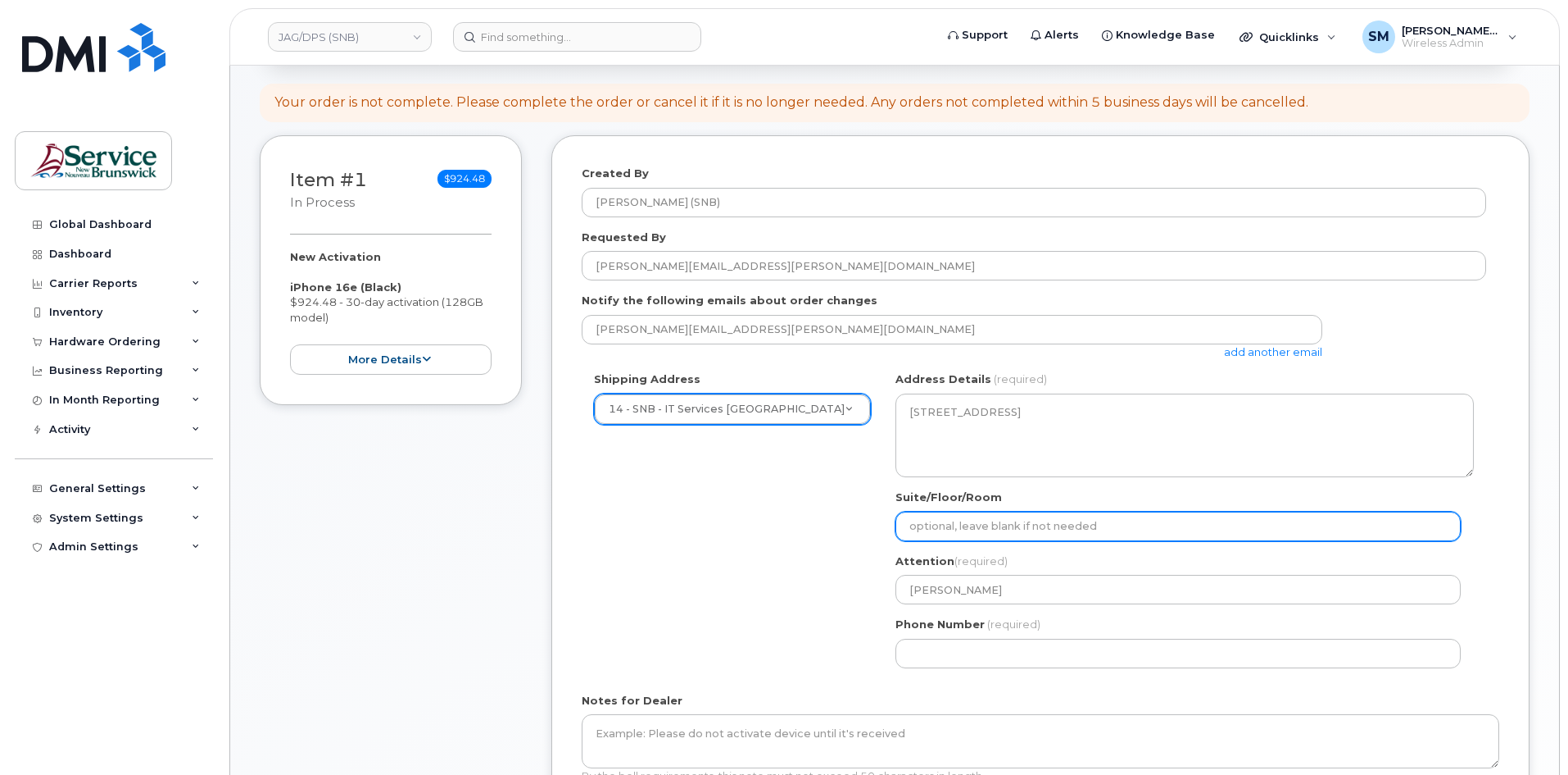
click at [947, 535] on input "Suite/Floor/Room" at bounding box center [1178, 526] width 565 height 30
paste input "WO0000000494192"
select select
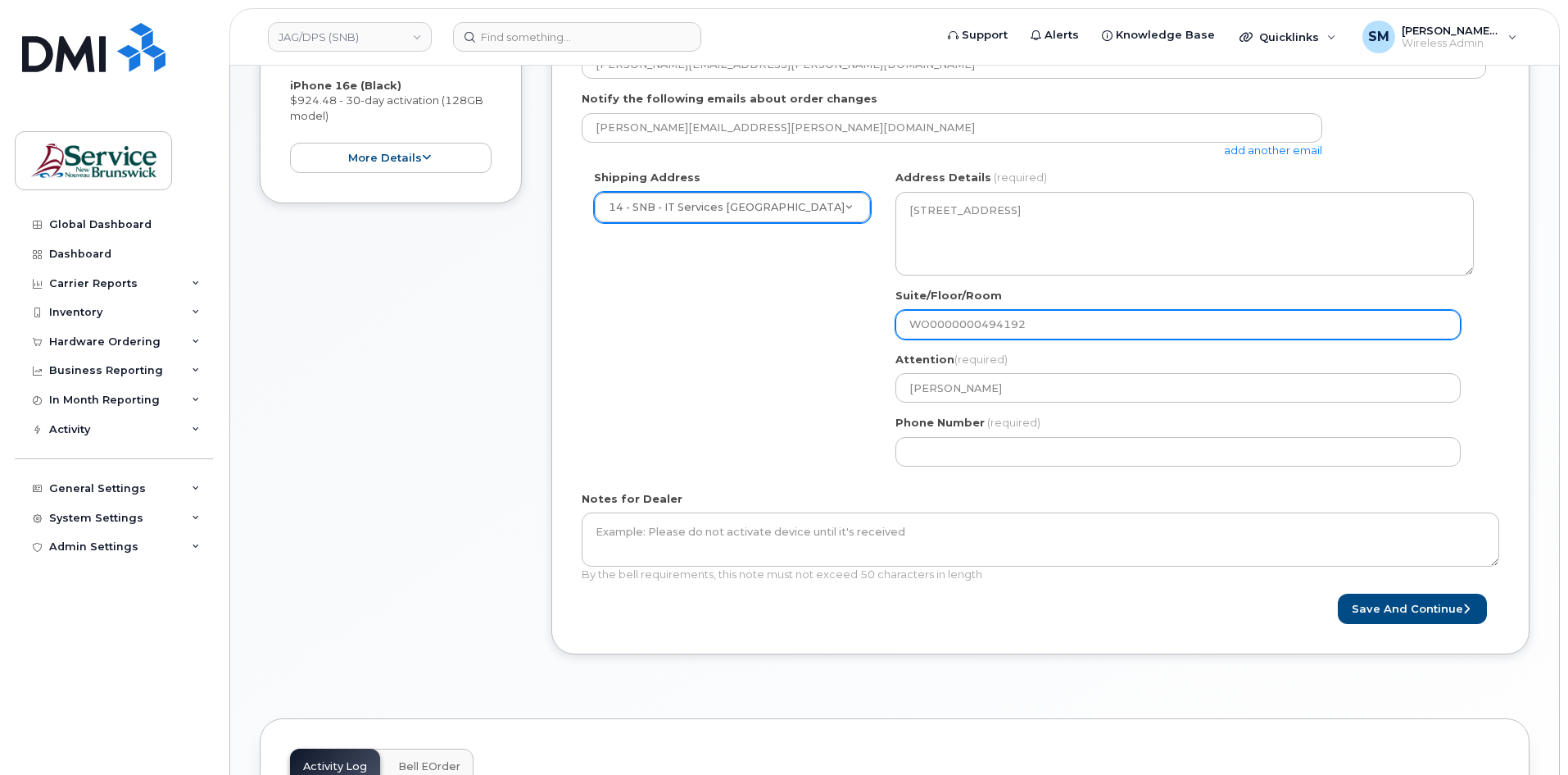
scroll to position [492, 0]
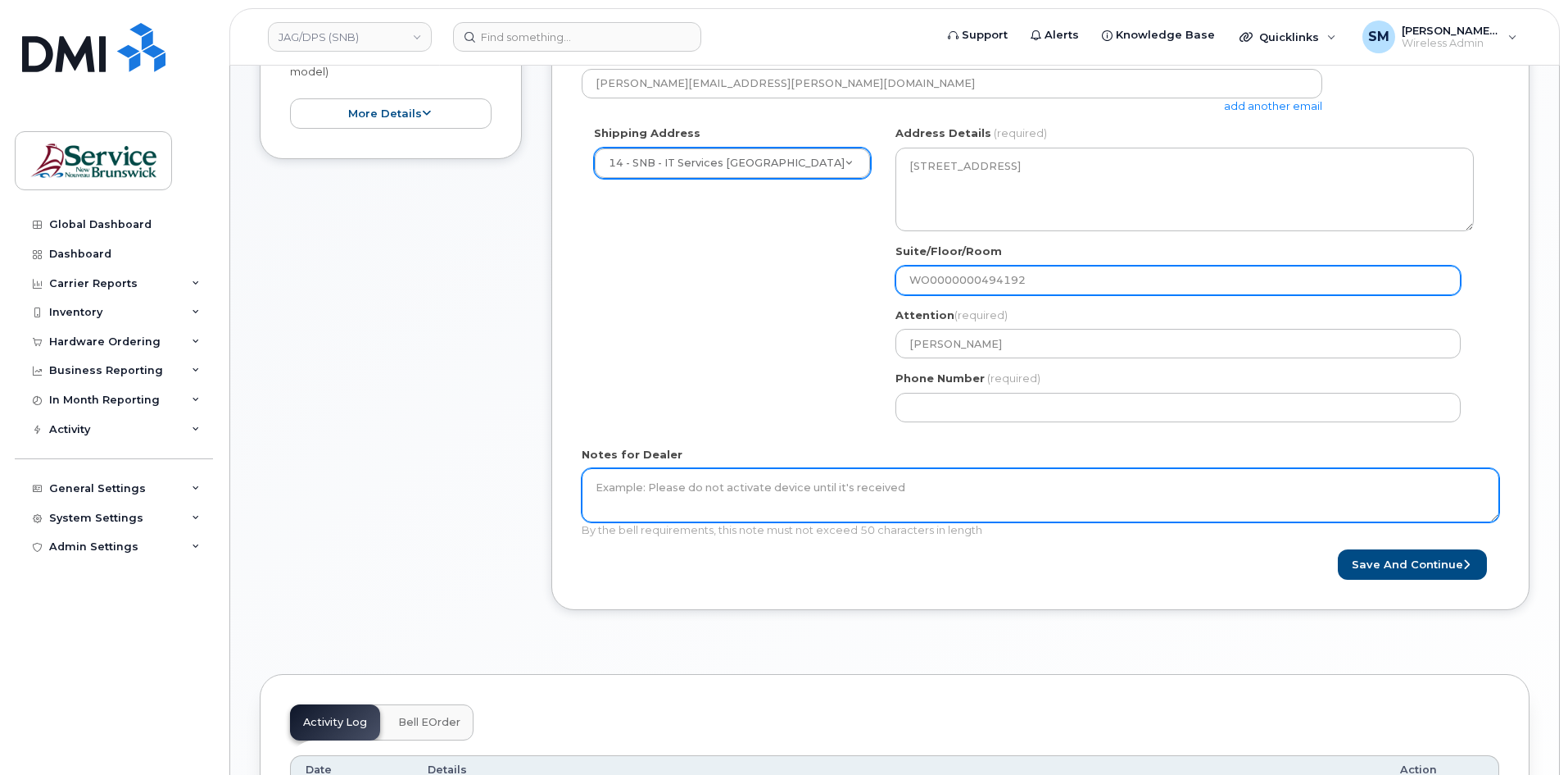
type input "WO0000000494192"
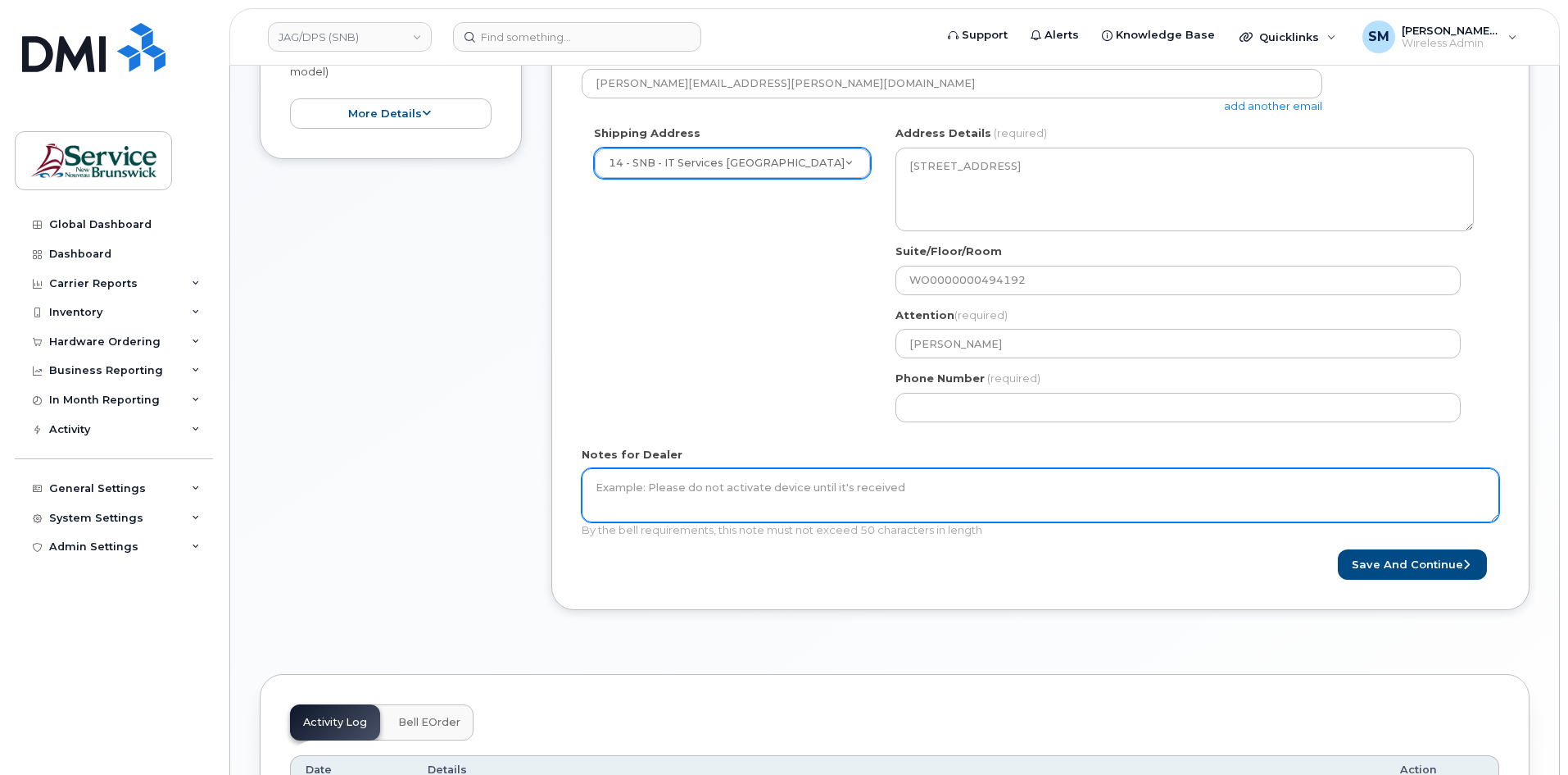
click at [825, 507] on textarea "Notes for Dealer" at bounding box center [1040, 495] width 917 height 54
paste textarea "WO0000000494192"
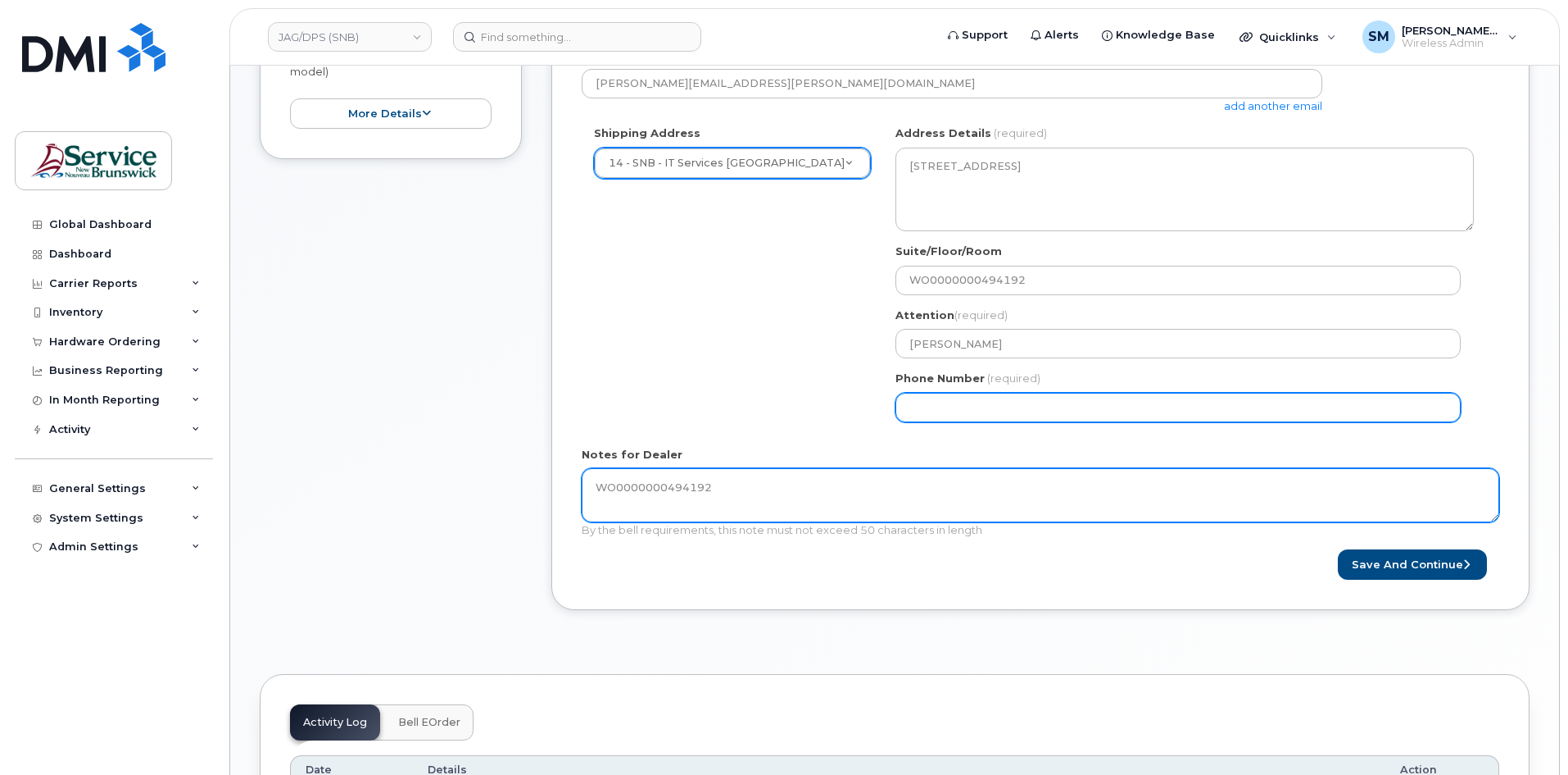
type textarea "WO0000000494192"
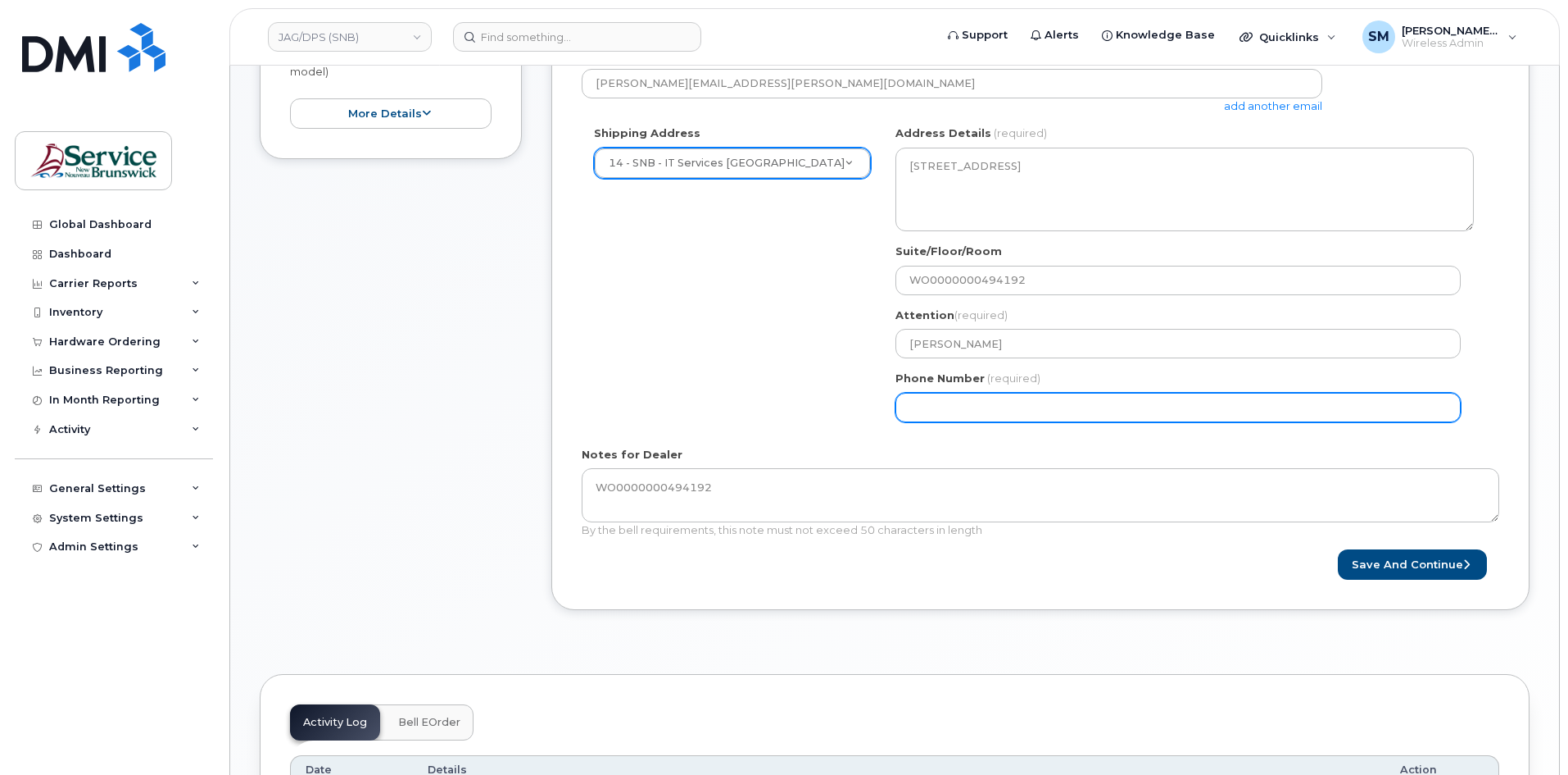
click at [988, 402] on input "Phone Number" at bounding box center [1178, 407] width 565 height 30
select select
type input "506639633"
select select
type input "5066396338"
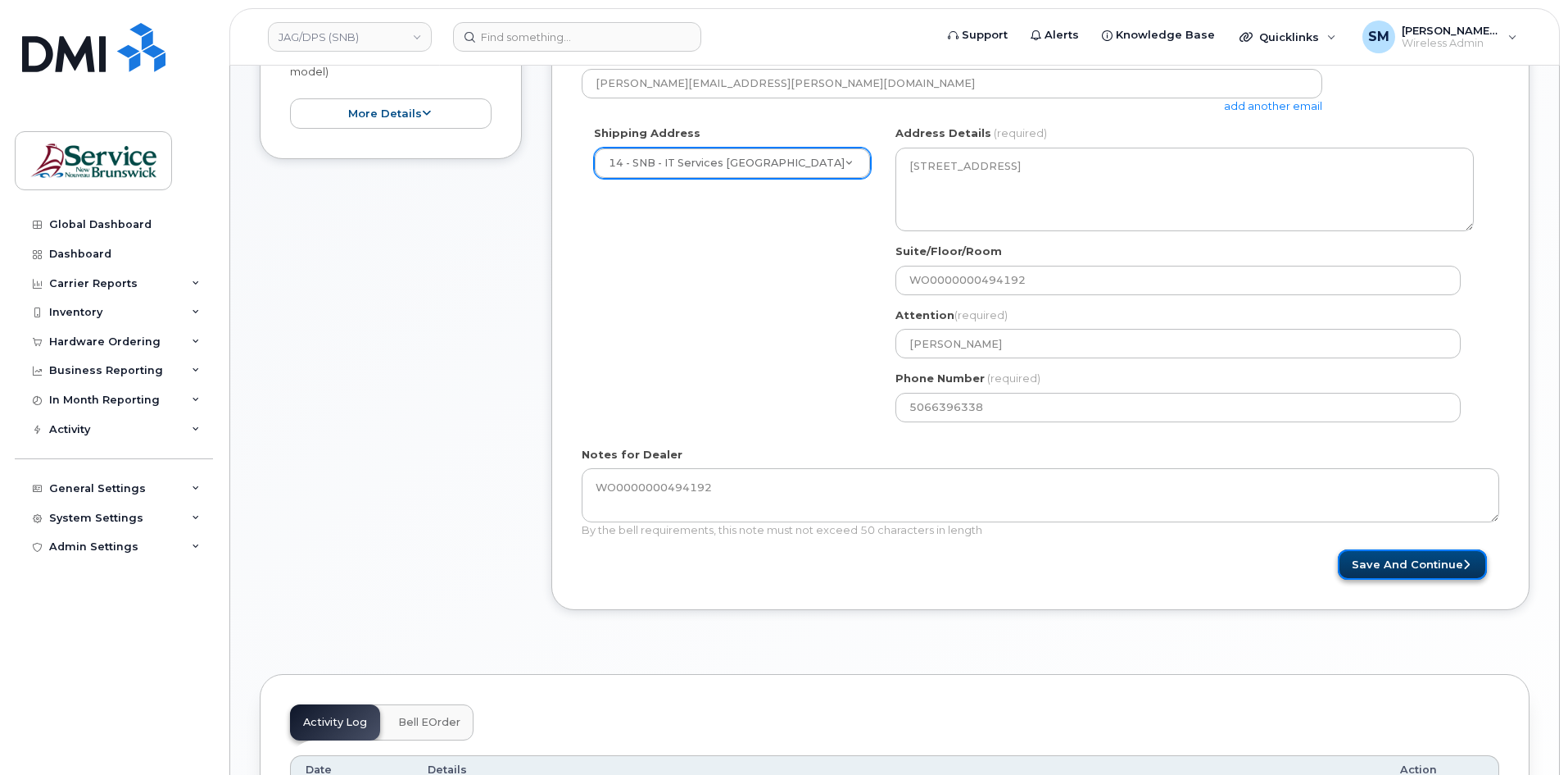
click at [1409, 552] on button "Save and Continue" at bounding box center [1413, 565] width 149 height 30
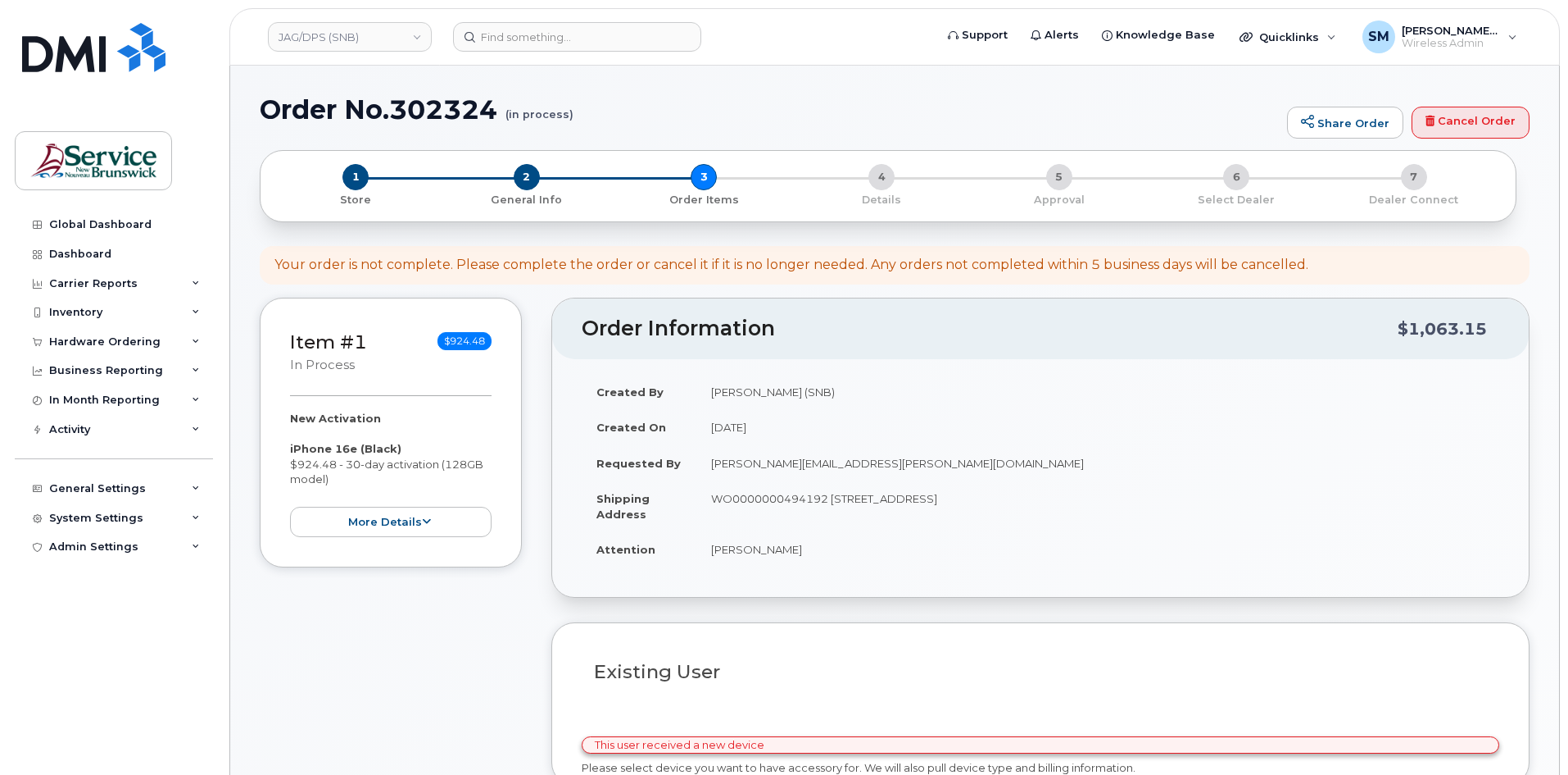
select select
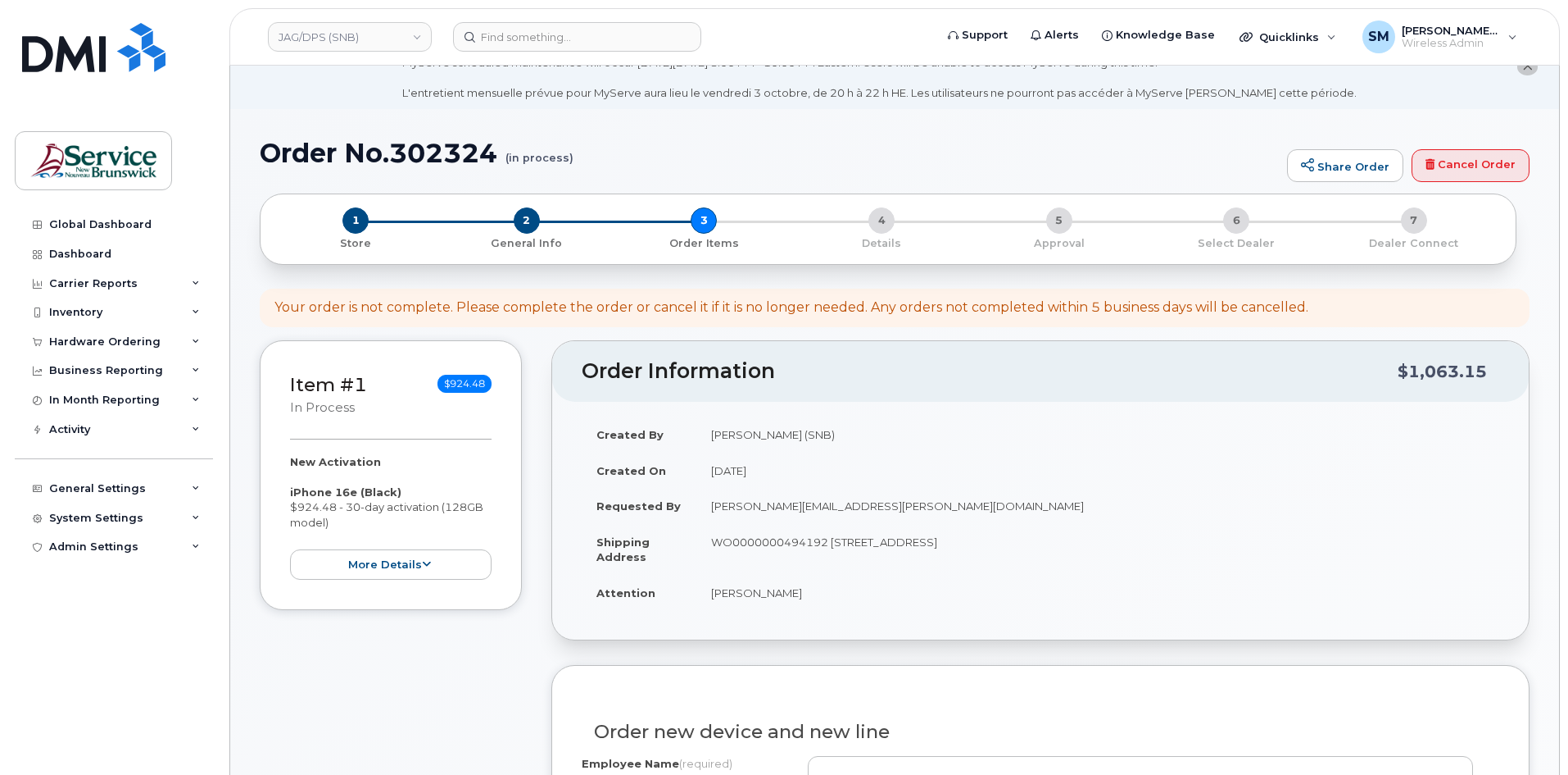
scroll to position [328, 0]
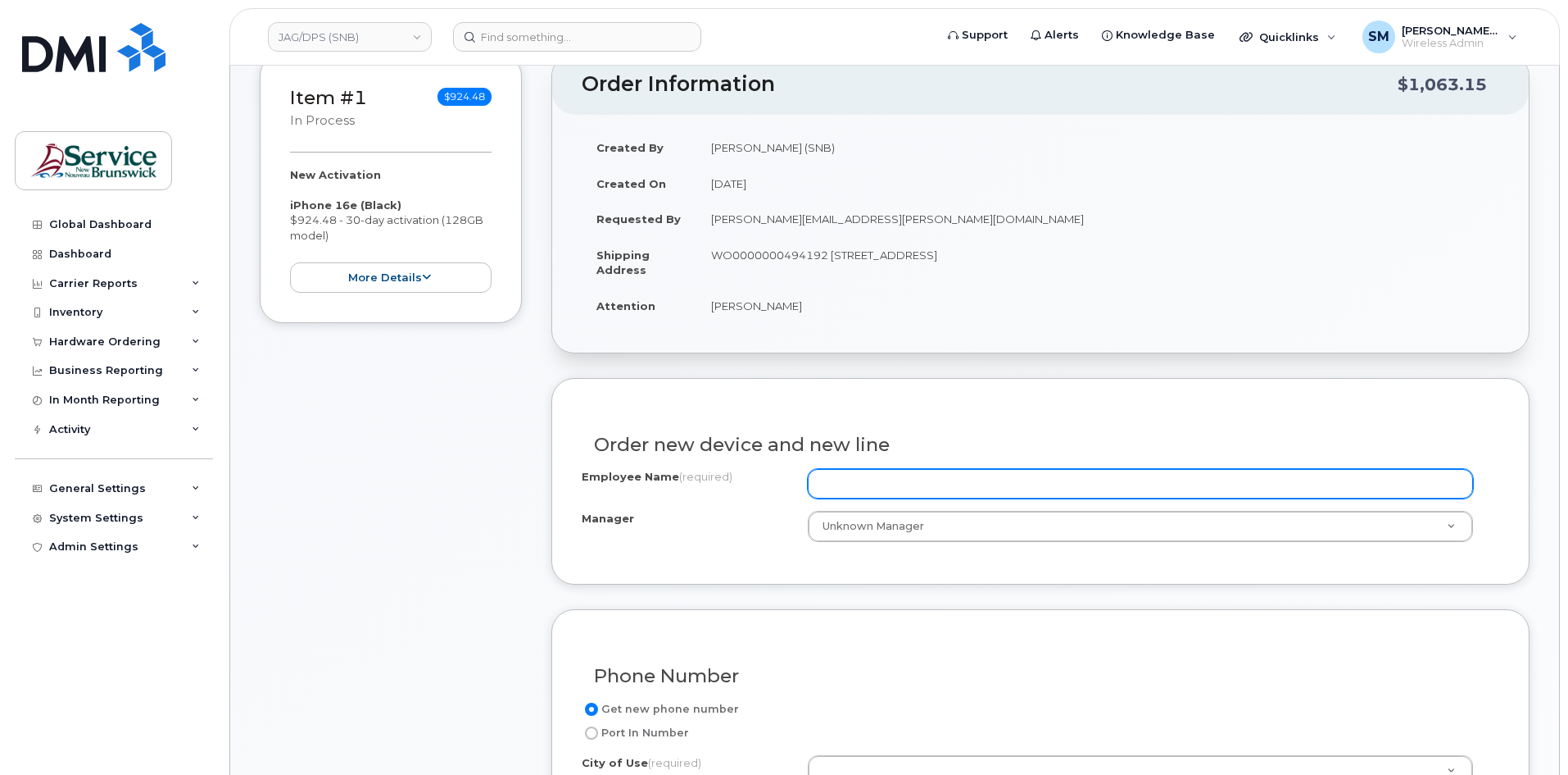
paste input "[PERSON_NAME]"
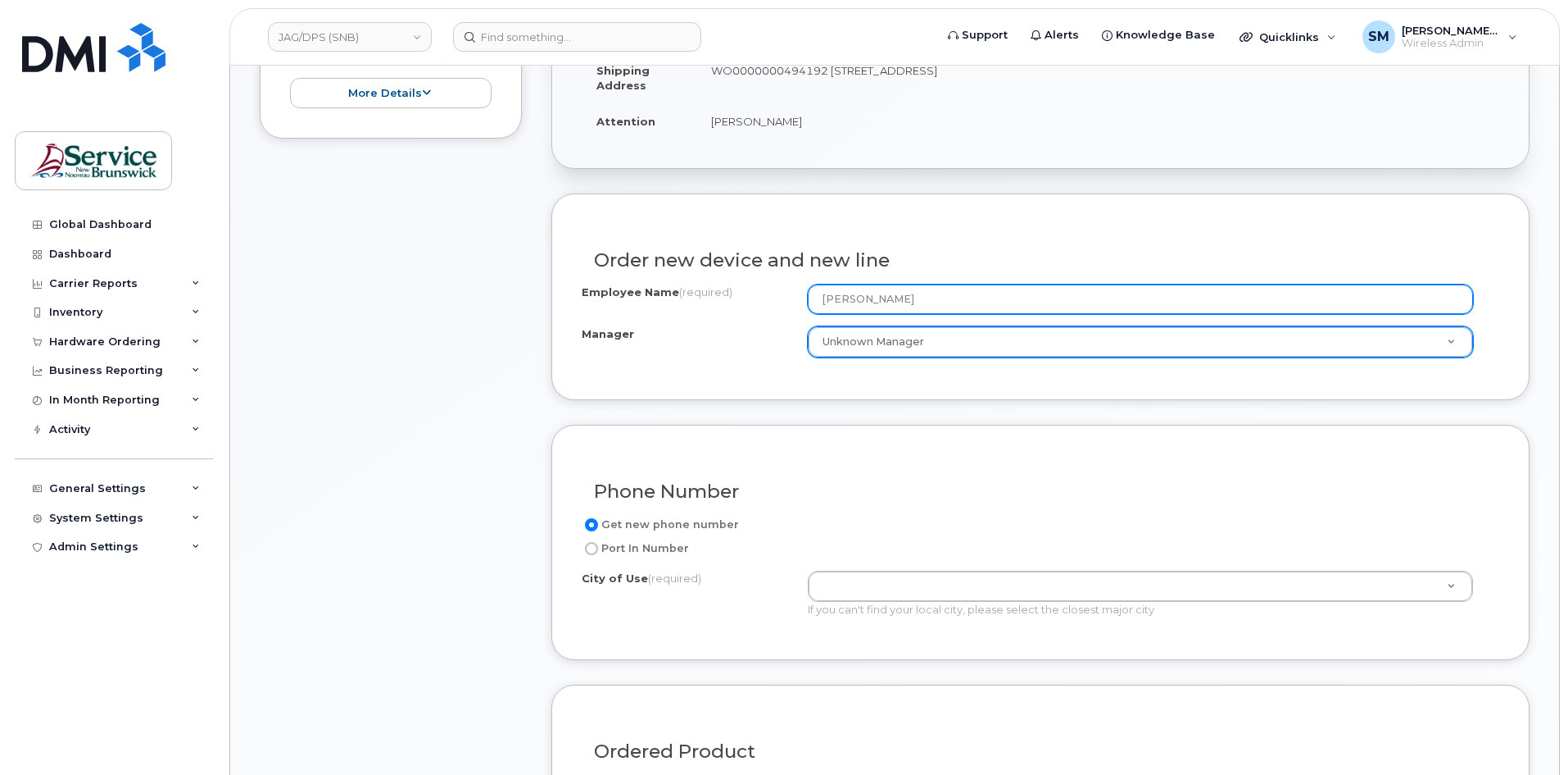
scroll to position [574, 0]
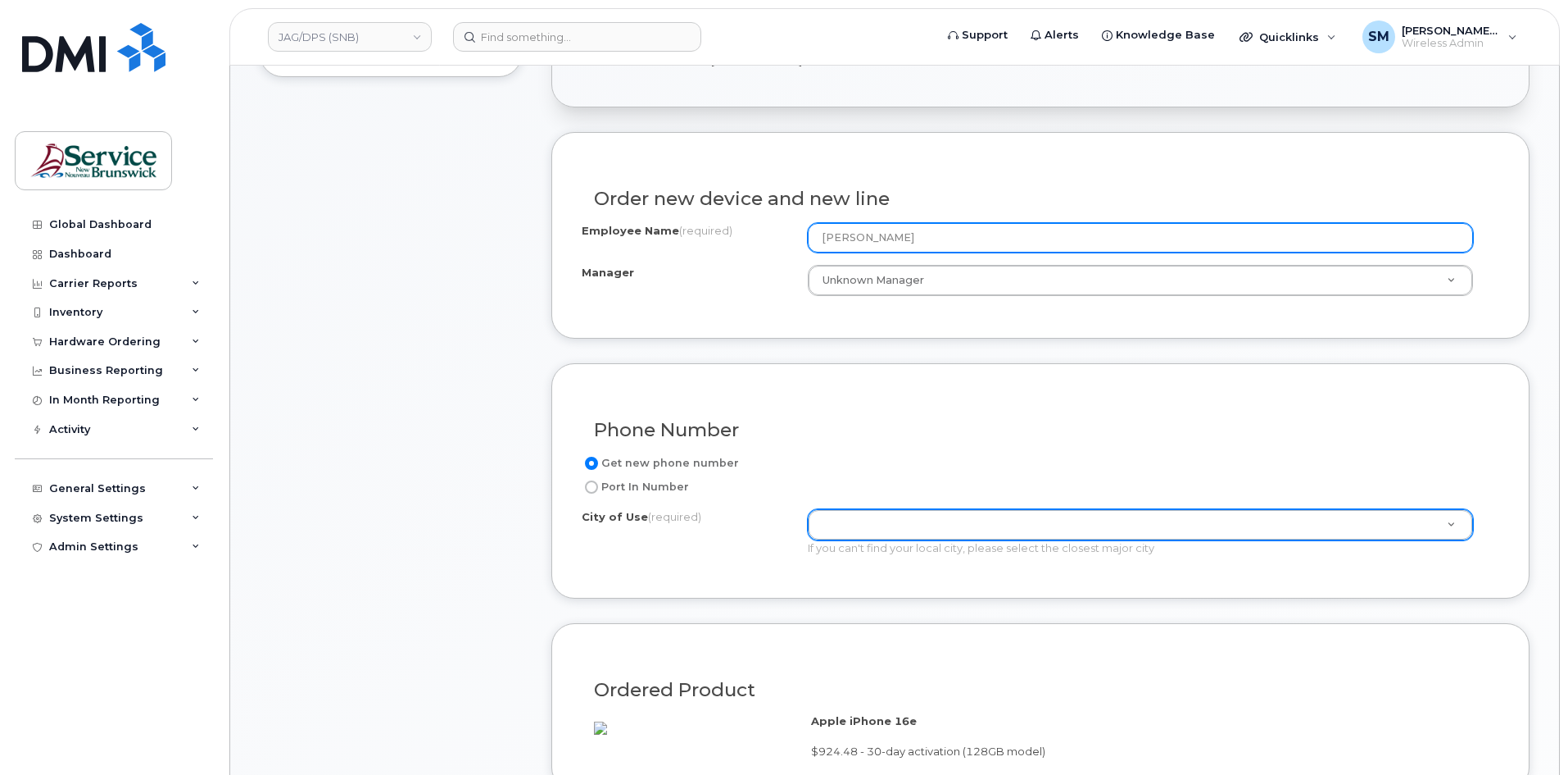
type input "[PERSON_NAME]"
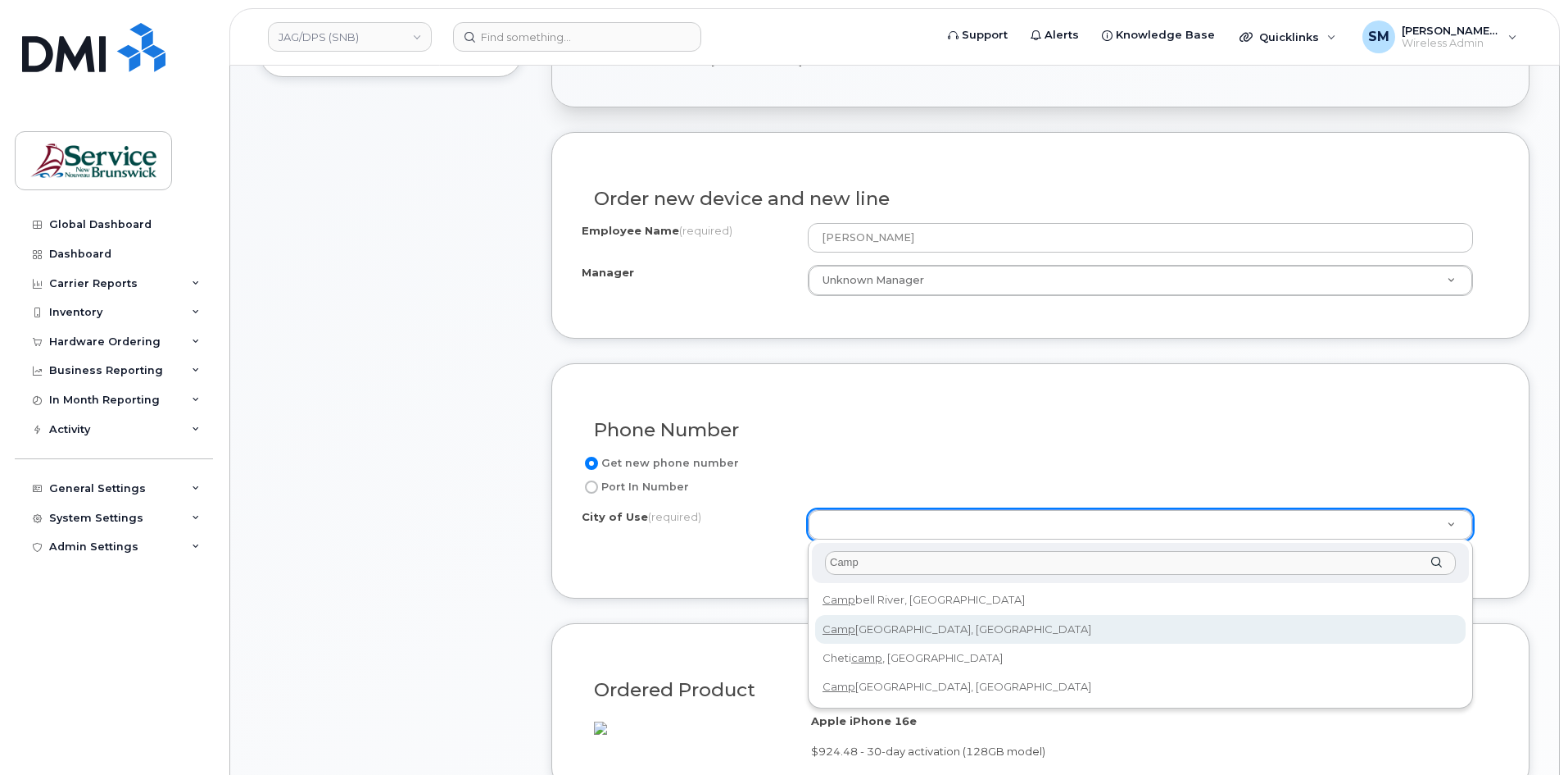
type input "Camp"
type input "1446"
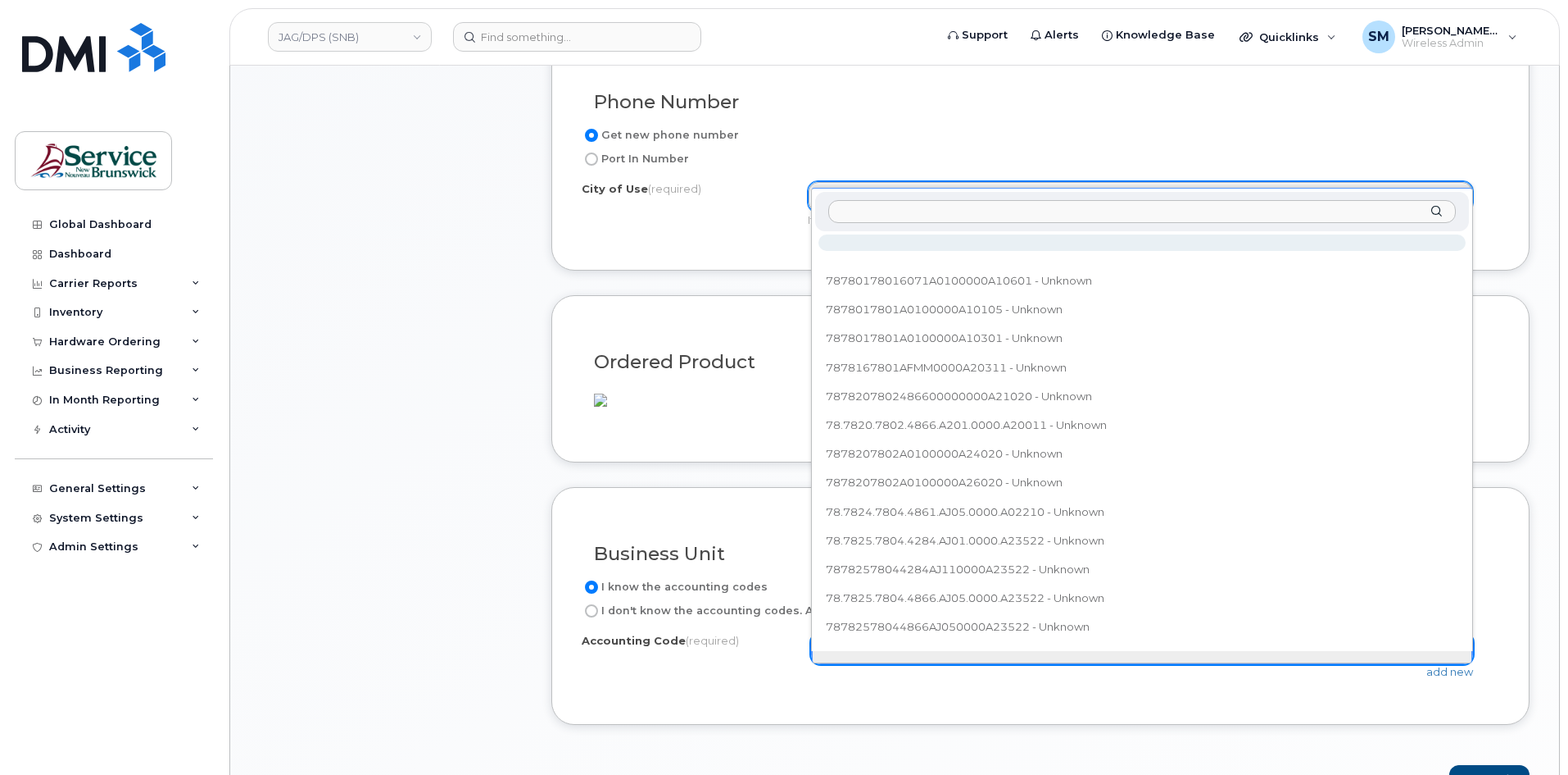
scroll to position [18, 0]
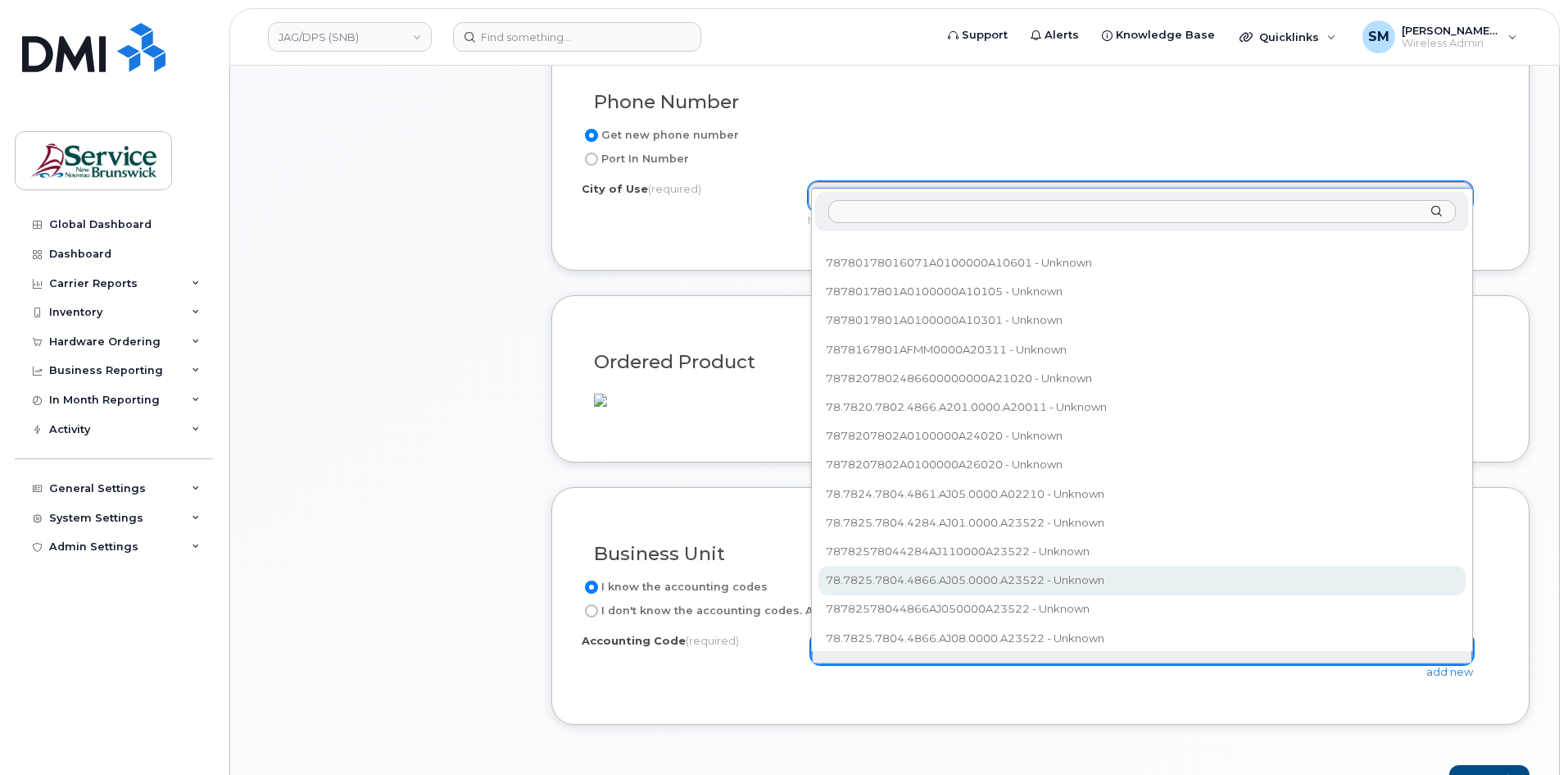
type input "78.7879.7805.3071.A010.0000.A80605"
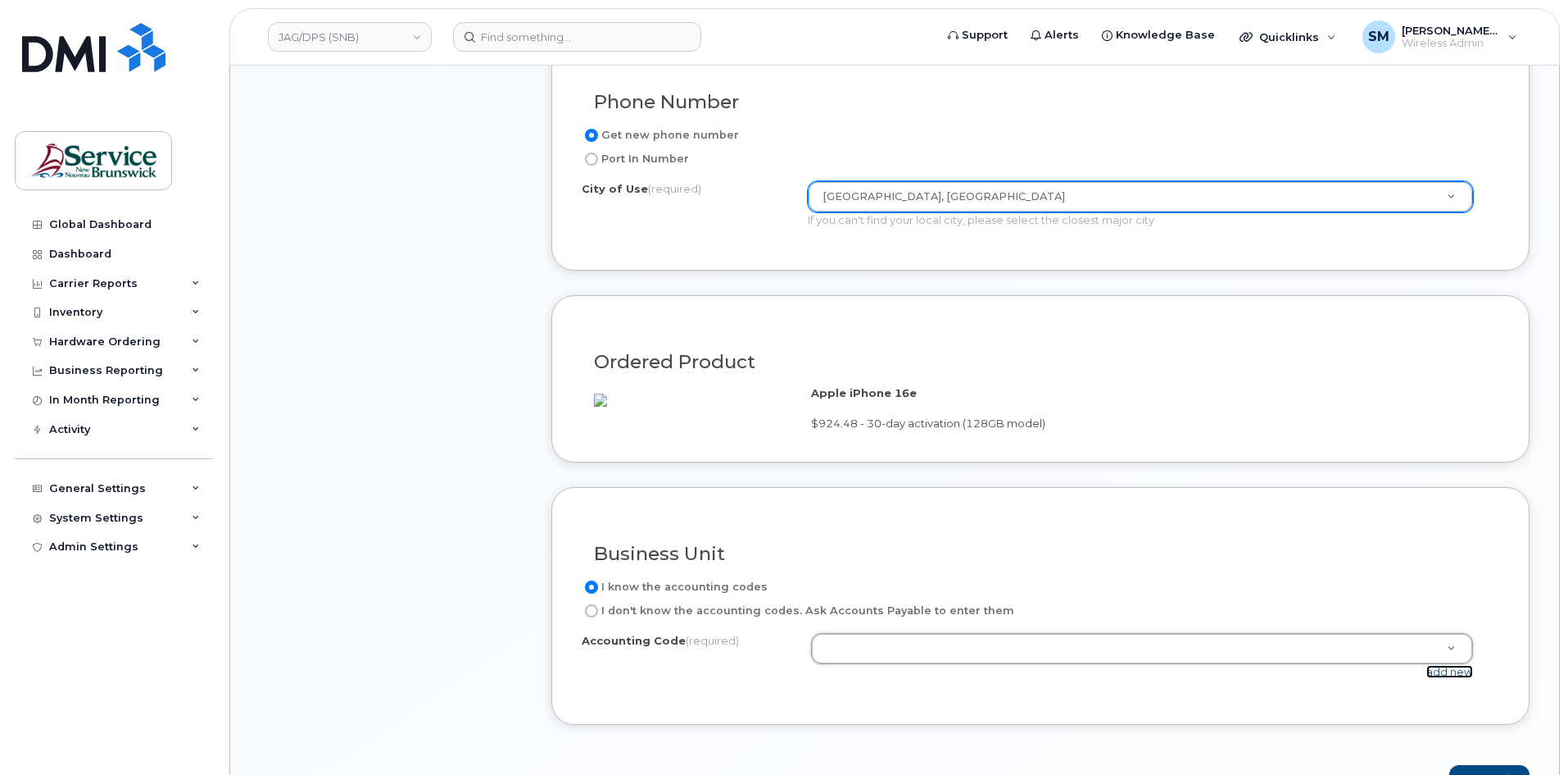
click at [1463, 678] on link "add new" at bounding box center [1449, 671] width 46 height 14
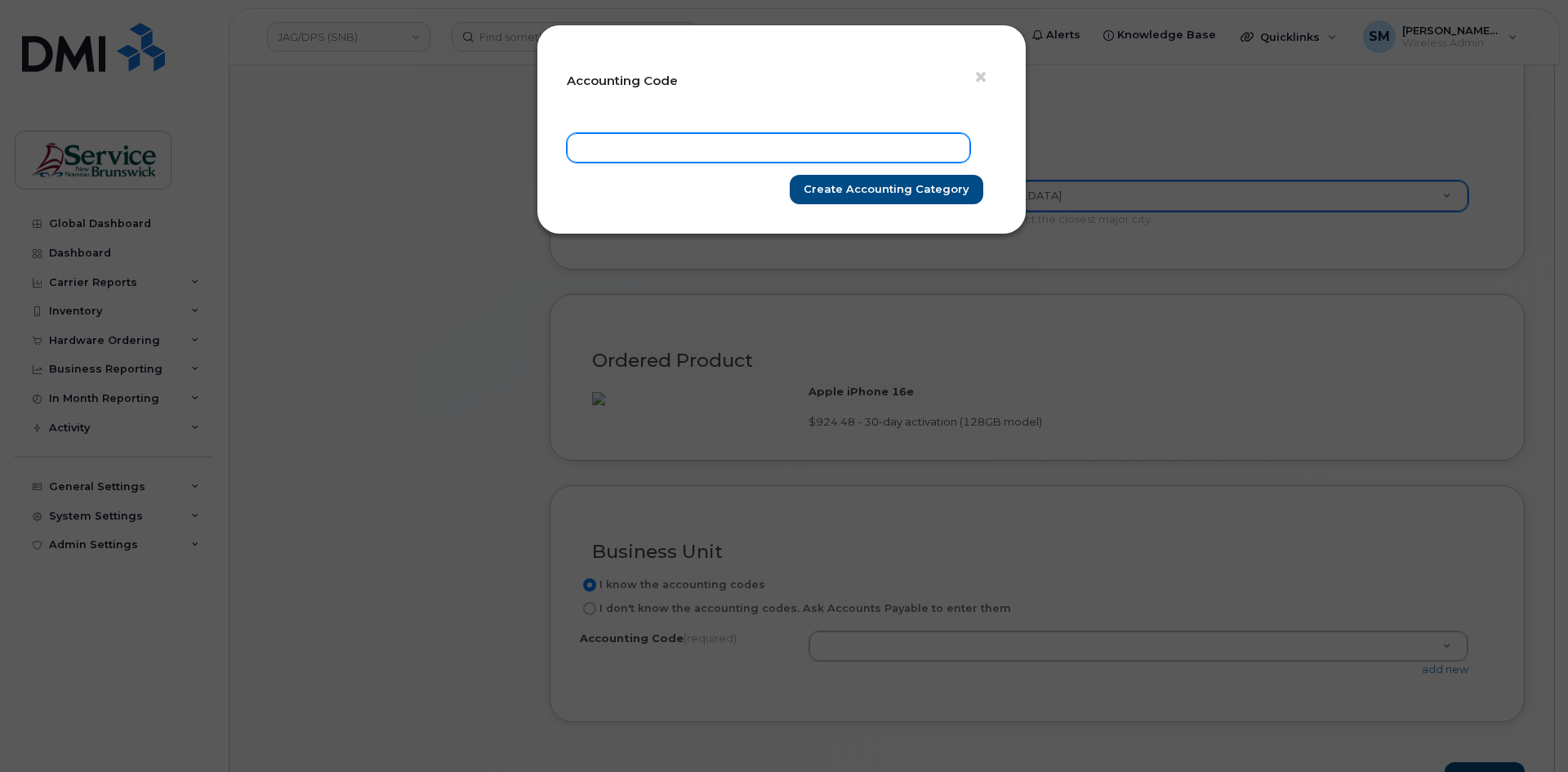
click at [850, 159] on input "text" at bounding box center [769, 147] width 404 height 29
paste input "78.7879.7805.3071.A010.0000.A80605"
type input "78.7879.7805.3071.A010.0000.A80605"
click at [907, 193] on input "Create Accounting category" at bounding box center [887, 190] width 193 height 30
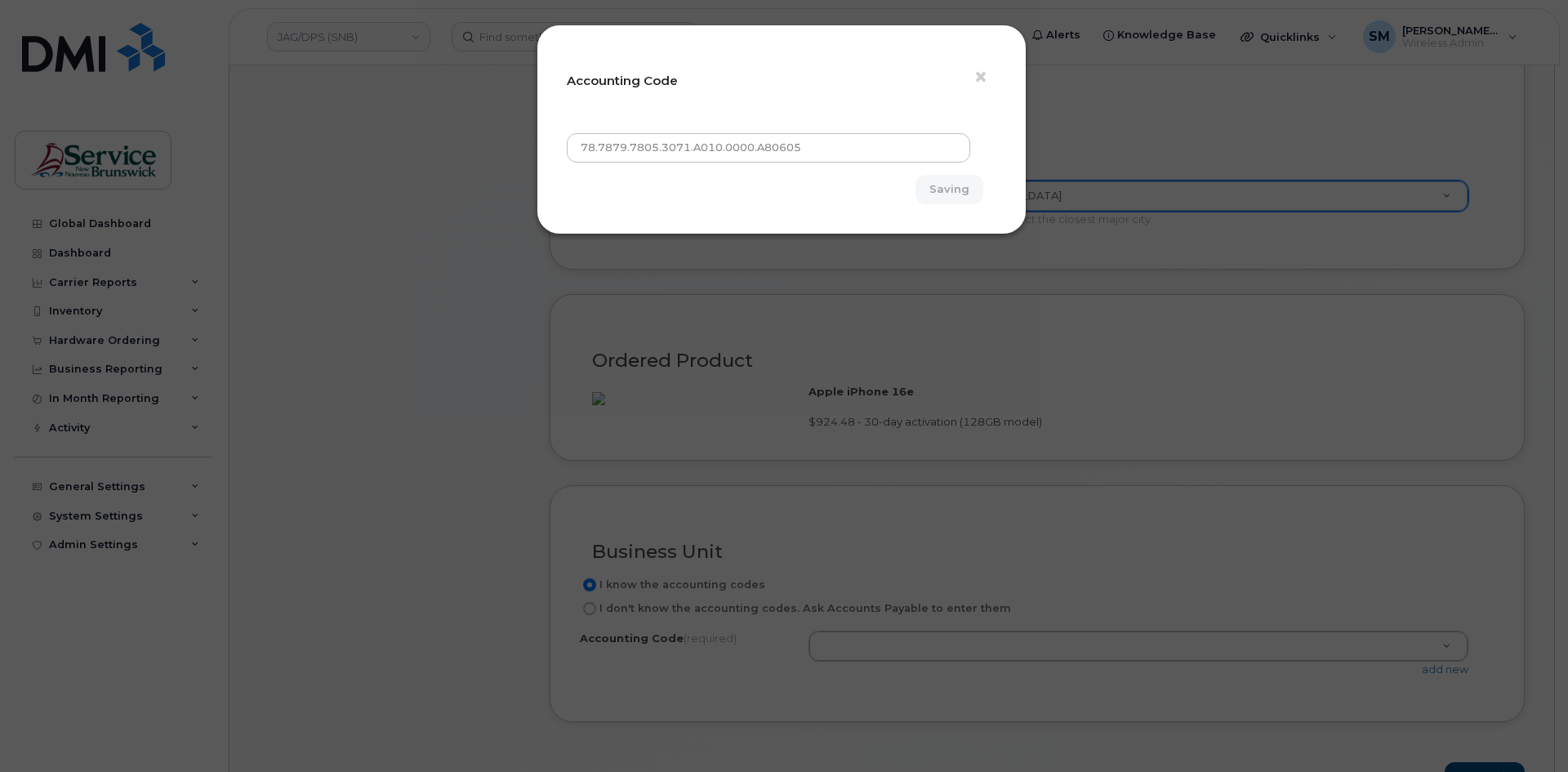
type input "Create Accounting category"
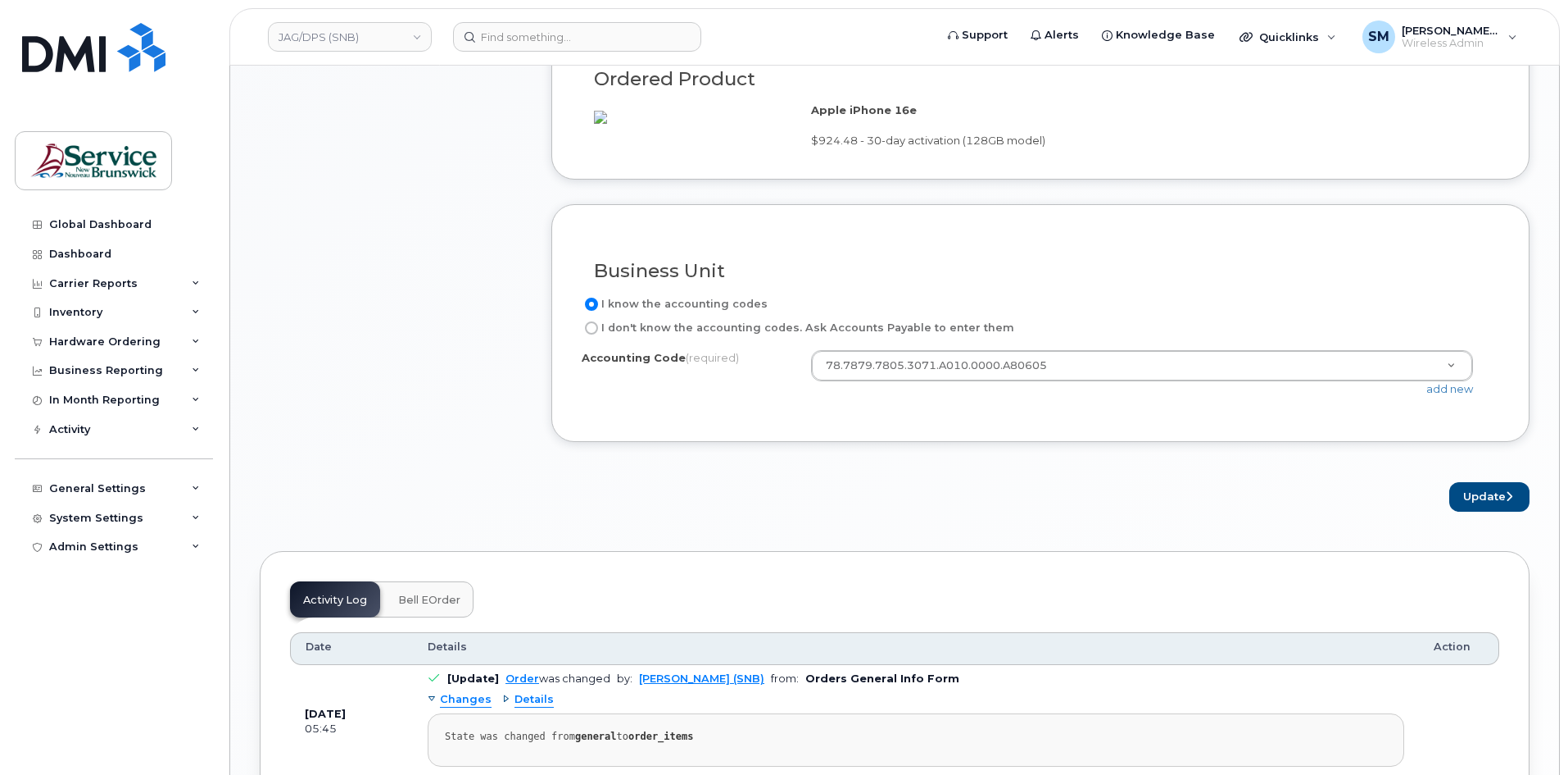
scroll to position [1229, 0]
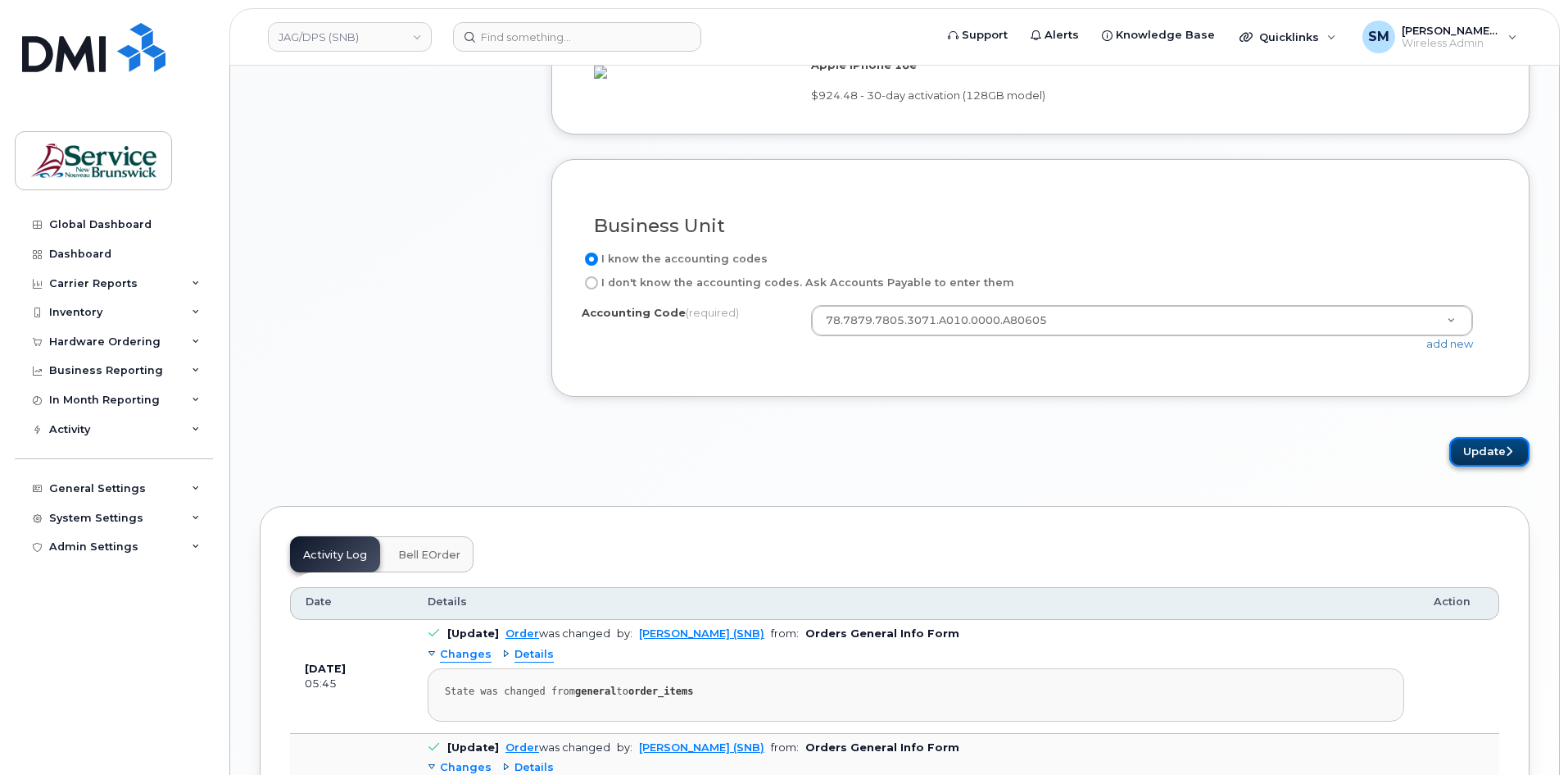
click at [1471, 467] on button "Update" at bounding box center [1490, 453] width 80 height 30
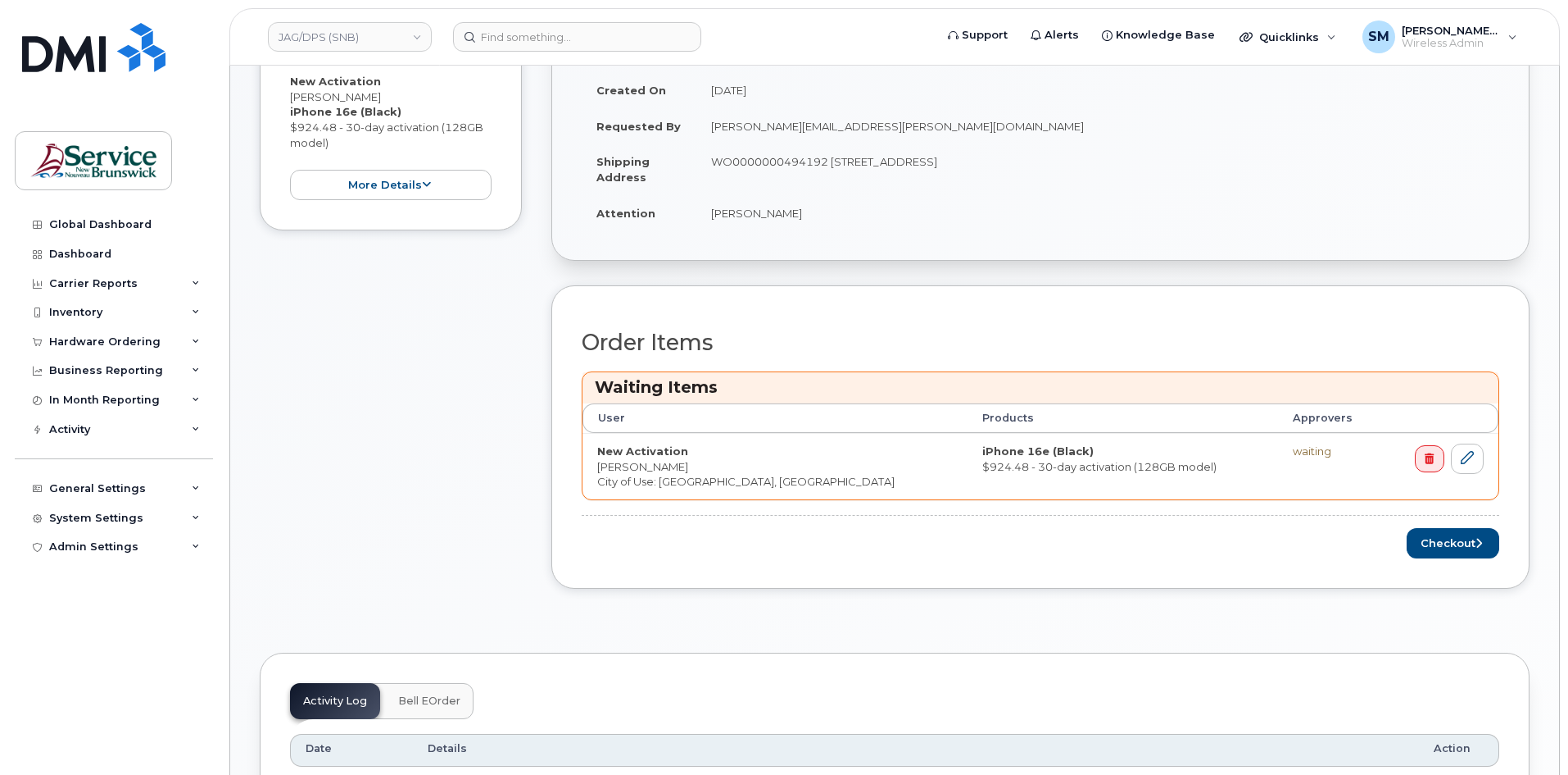
scroll to position [492, 0]
click at [1452, 550] on button "Checkout" at bounding box center [1453, 542] width 93 height 30
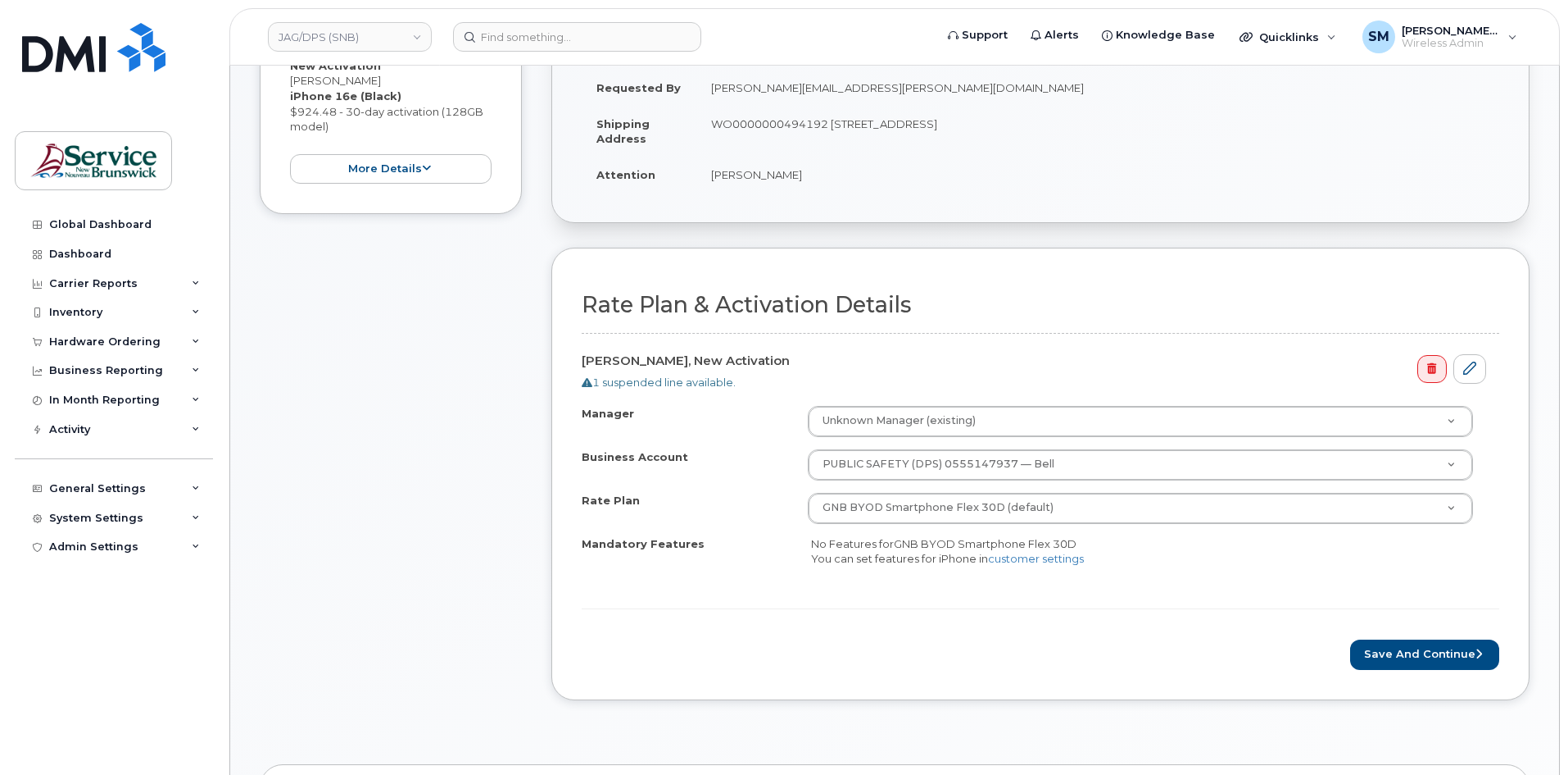
scroll to position [409, 0]
click at [1423, 656] on button "Save and Continue" at bounding box center [1425, 652] width 149 height 30
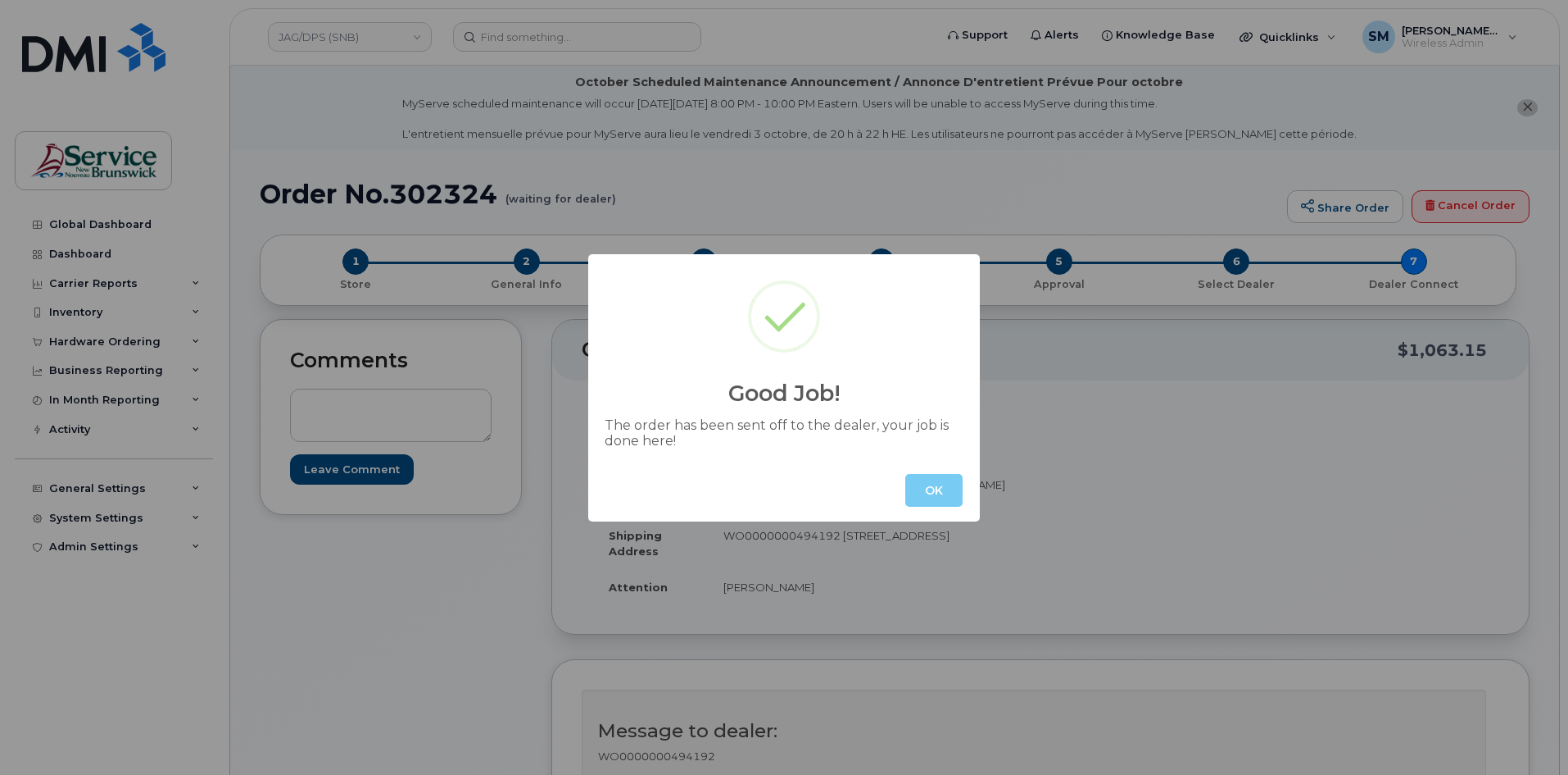
click at [908, 480] on button "OK" at bounding box center [934, 490] width 57 height 33
